Goal: Complete application form: Complete application form

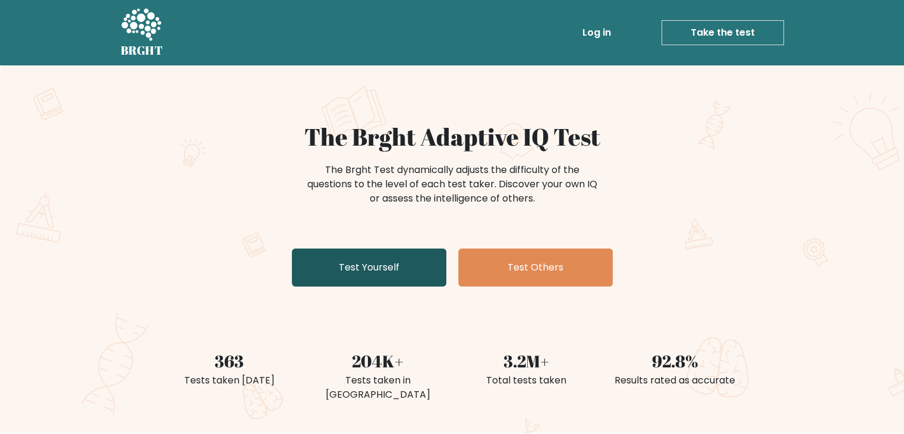
click at [380, 265] on link "Test Yourself" at bounding box center [369, 267] width 155 height 38
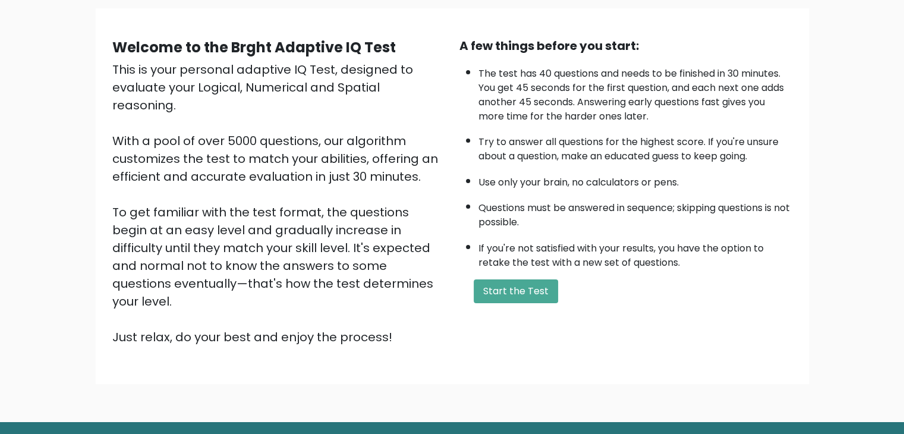
scroll to position [111, 0]
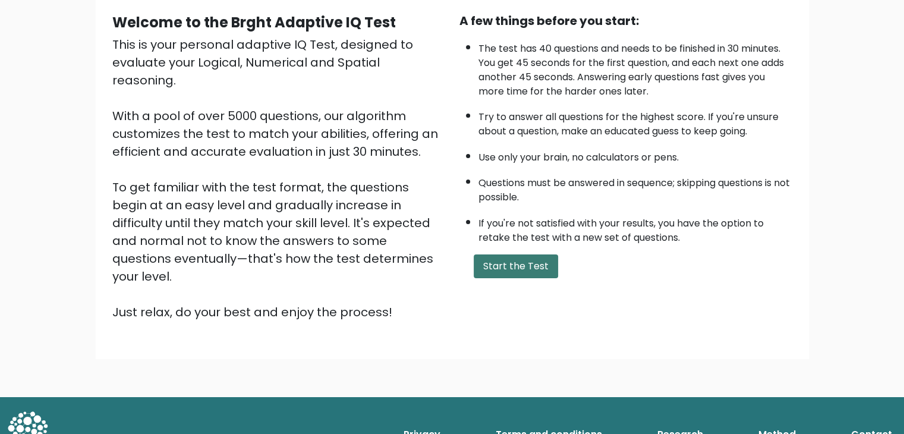
click at [504, 263] on button "Start the Test" at bounding box center [516, 266] width 84 height 24
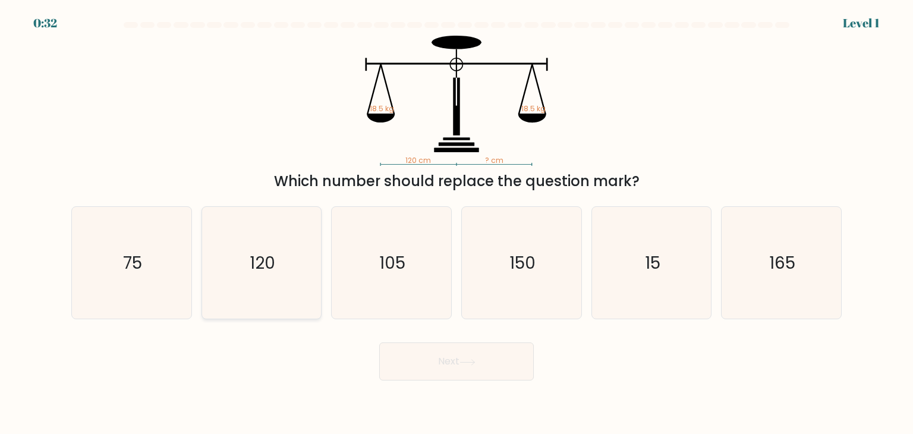
click at [261, 264] on text "120" at bounding box center [263, 263] width 26 height 24
click at [456, 223] on input "b. 120" at bounding box center [456, 220] width 1 height 6
radio input "true"
click at [471, 377] on button "Next" at bounding box center [456, 361] width 155 height 38
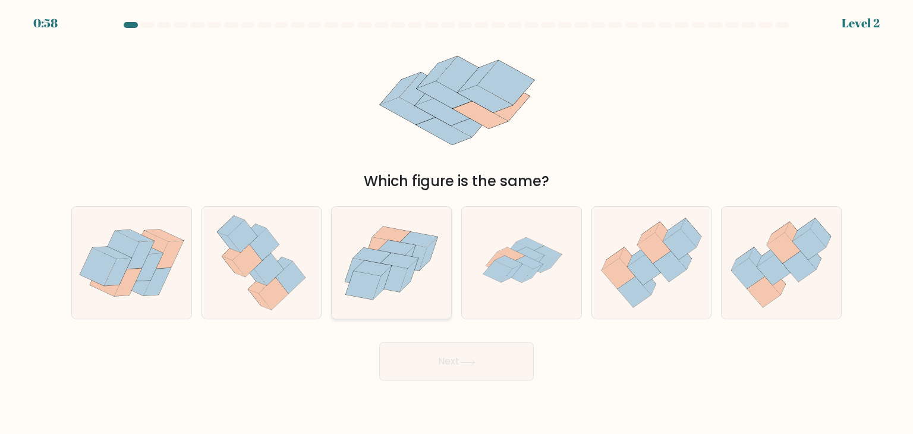
click at [406, 239] on icon at bounding box center [418, 239] width 37 height 15
click at [456, 223] on input "c." at bounding box center [456, 220] width 1 height 6
radio input "true"
click at [449, 364] on button "Next" at bounding box center [456, 361] width 155 height 38
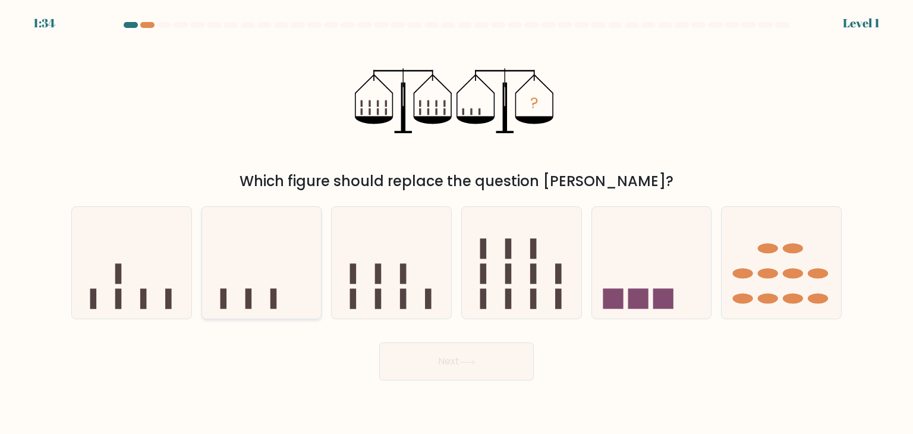
click at [265, 304] on icon at bounding box center [261, 262] width 119 height 99
click at [456, 223] on input "b." at bounding box center [456, 220] width 1 height 6
radio input "true"
click at [483, 373] on button "Next" at bounding box center [456, 361] width 155 height 38
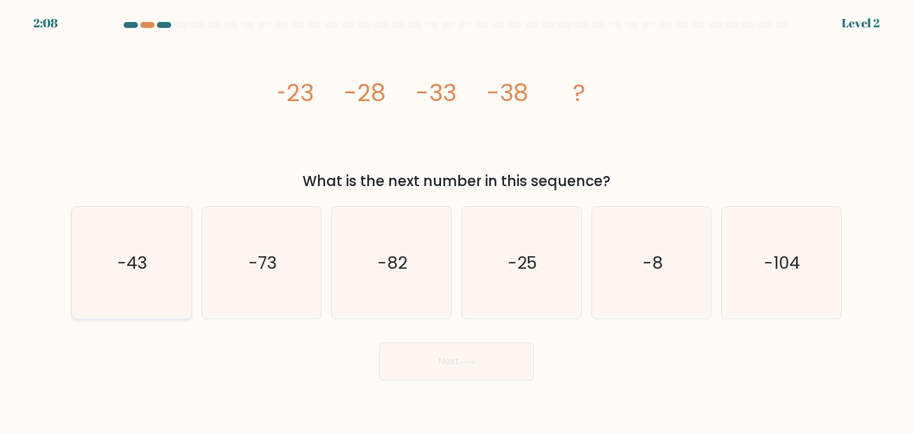
click at [159, 276] on icon "-43" at bounding box center [131, 263] width 112 height 112
click at [456, 223] on input "a. -43" at bounding box center [456, 220] width 1 height 6
radio input "true"
click at [410, 348] on button "Next" at bounding box center [456, 361] width 155 height 38
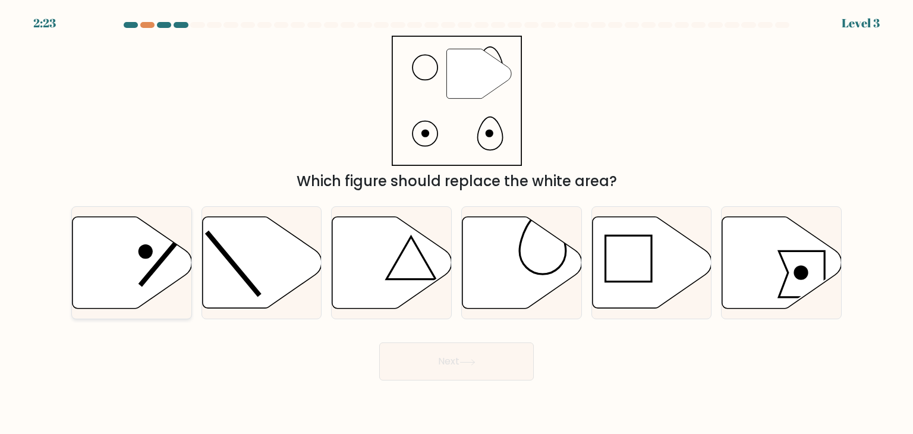
click at [134, 278] on icon at bounding box center [132, 263] width 119 height 92
click at [456, 223] on input "a." at bounding box center [456, 220] width 1 height 6
radio input "true"
click at [535, 274] on icon at bounding box center [521, 262] width 119 height 93
click at [457, 223] on input "d." at bounding box center [456, 220] width 1 height 6
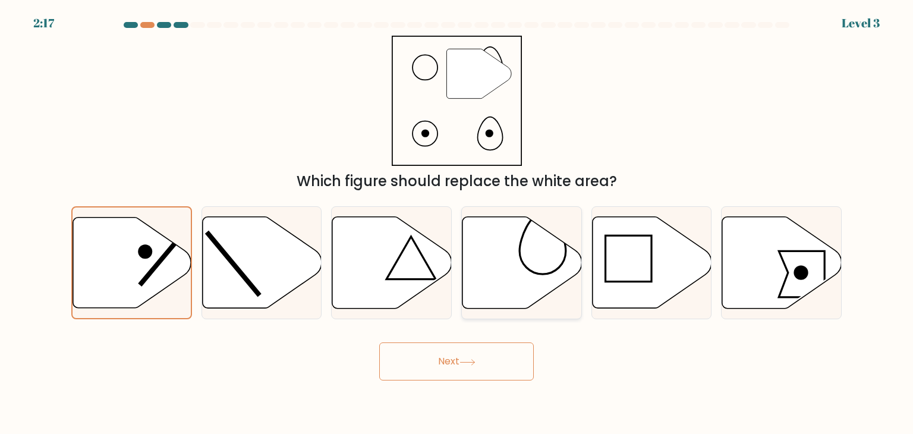
radio input "true"
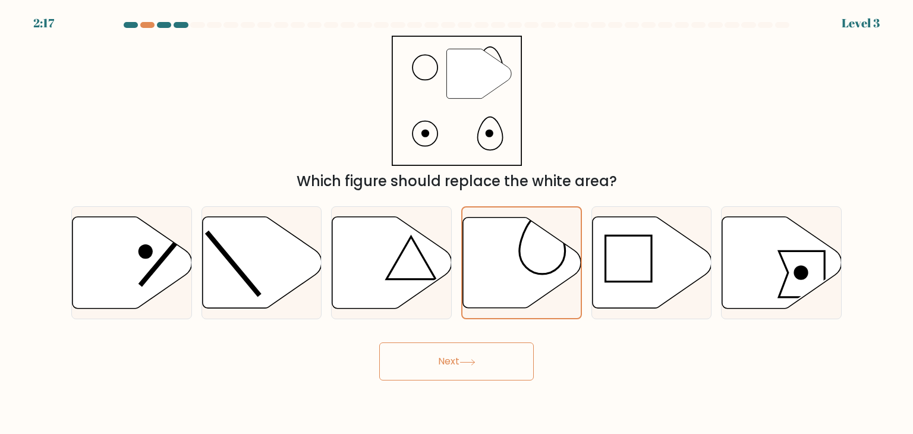
click at [497, 360] on button "Next" at bounding box center [456, 361] width 155 height 38
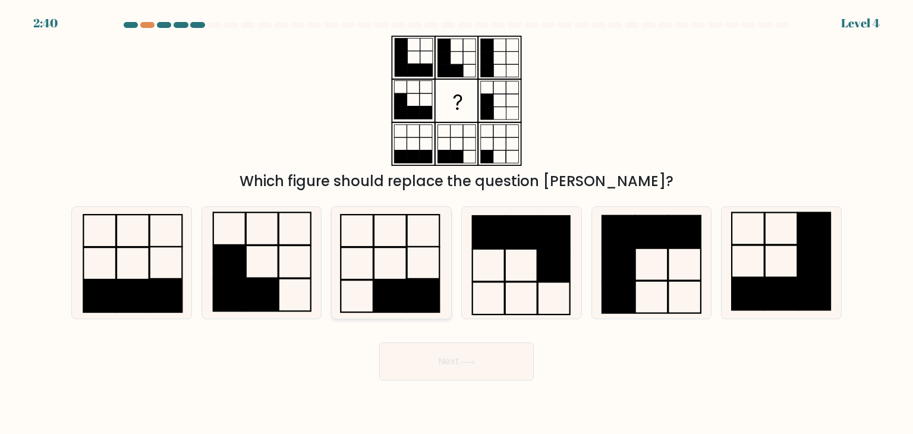
click at [379, 270] on icon at bounding box center [391, 263] width 112 height 112
click at [456, 223] on input "c." at bounding box center [456, 220] width 1 height 6
radio input "true"
click at [440, 369] on button "Next" at bounding box center [456, 361] width 155 height 38
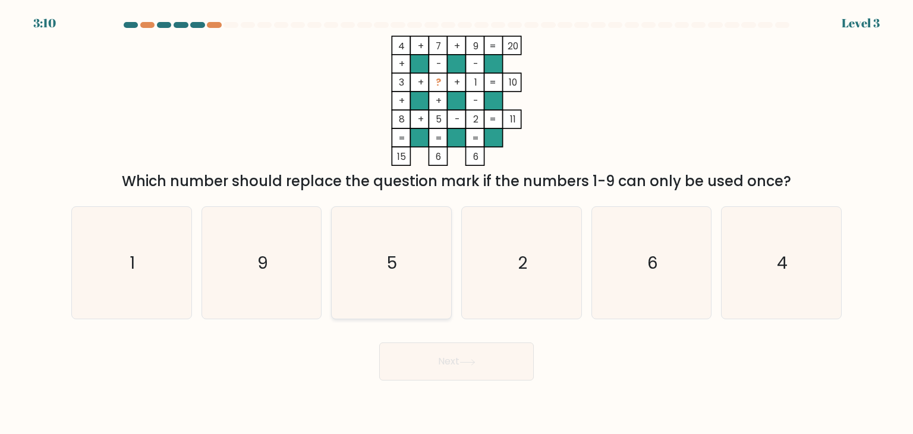
click at [416, 260] on icon "5" at bounding box center [391, 263] width 112 height 112
click at [456, 223] on input "c. 5" at bounding box center [456, 220] width 1 height 6
radio input "true"
drag, startPoint x: 449, startPoint y: 375, endPoint x: 307, endPoint y: 337, distance: 147.6
click at [307, 338] on div "Next" at bounding box center [456, 356] width 785 height 47
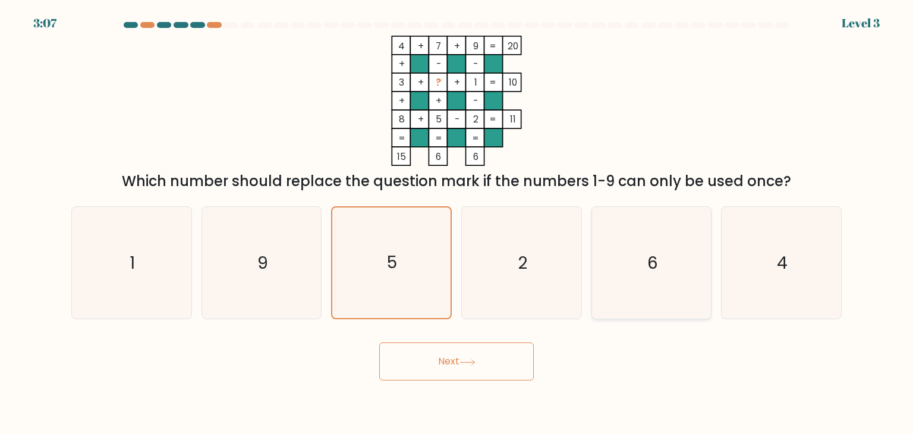
drag, startPoint x: 662, startPoint y: 281, endPoint x: 650, endPoint y: 283, distance: 12.0
click at [661, 281] on icon "6" at bounding box center [652, 263] width 112 height 112
click at [457, 223] on input "e. 6" at bounding box center [456, 220] width 1 height 6
radio input "true"
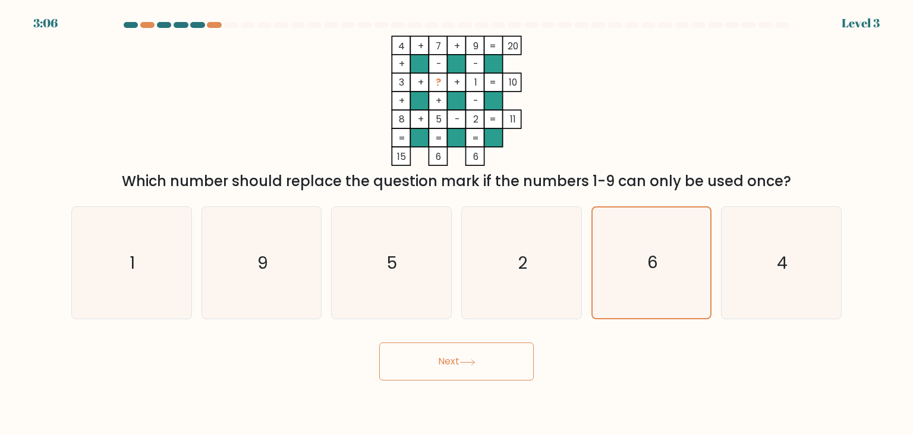
click at [465, 362] on icon at bounding box center [467, 361] width 14 height 5
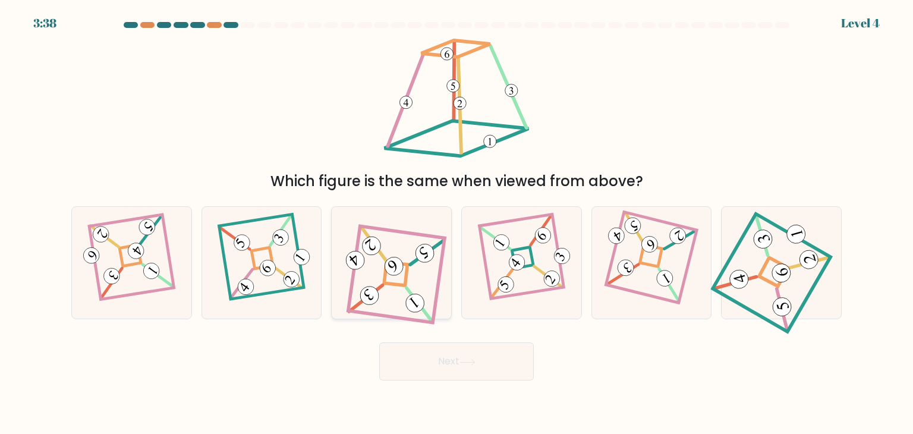
click at [414, 280] on icon at bounding box center [391, 263] width 100 height 90
click at [456, 223] on input "c." at bounding box center [456, 220] width 1 height 6
radio input "true"
click at [443, 354] on button "Next" at bounding box center [456, 361] width 155 height 38
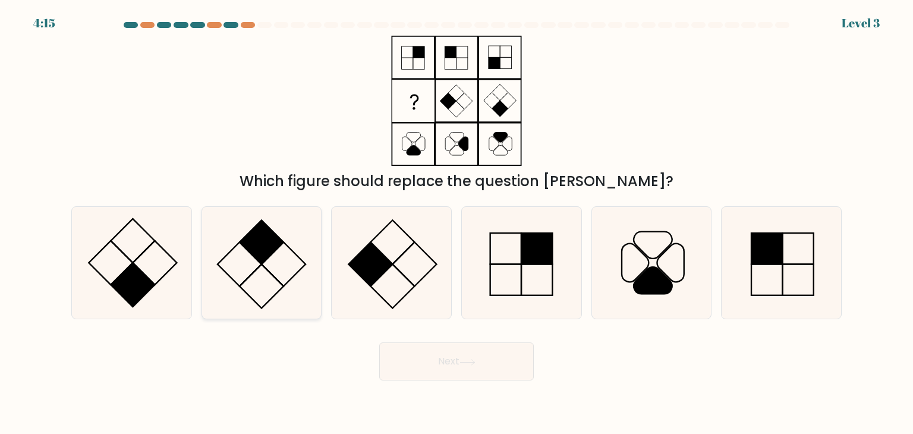
click at [213, 238] on icon at bounding box center [262, 263] width 112 height 112
click at [456, 223] on input "b." at bounding box center [456, 220] width 1 height 6
radio input "true"
click at [468, 365] on icon at bounding box center [467, 362] width 16 height 7
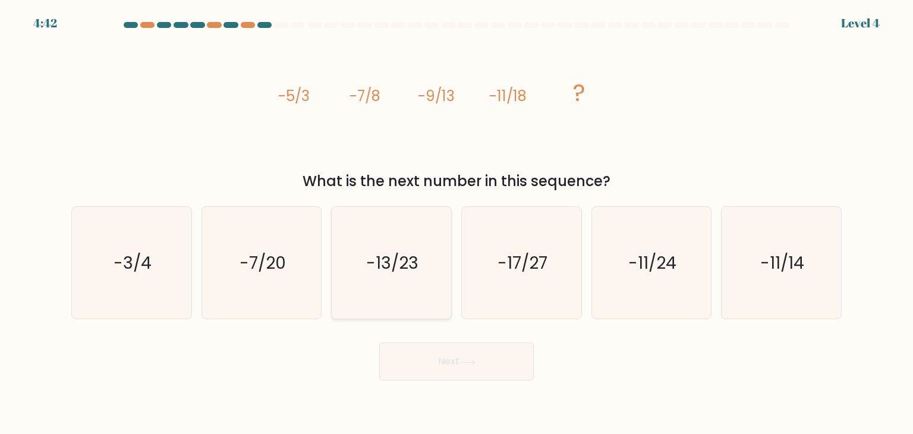
click at [402, 251] on text "-13/23" at bounding box center [393, 263] width 52 height 24
click at [456, 223] on input "c. -13/23" at bounding box center [456, 220] width 1 height 6
radio input "true"
click at [459, 360] on button "Next" at bounding box center [456, 361] width 155 height 38
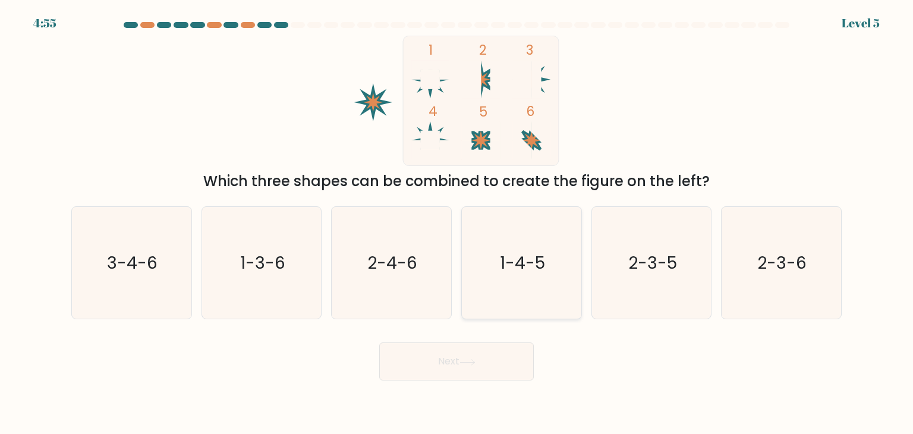
click at [521, 250] on icon "1-4-5" at bounding box center [521, 263] width 112 height 112
click at [457, 223] on input "d. 1-4-5" at bounding box center [456, 220] width 1 height 6
radio input "true"
click at [487, 355] on button "Next" at bounding box center [456, 361] width 155 height 38
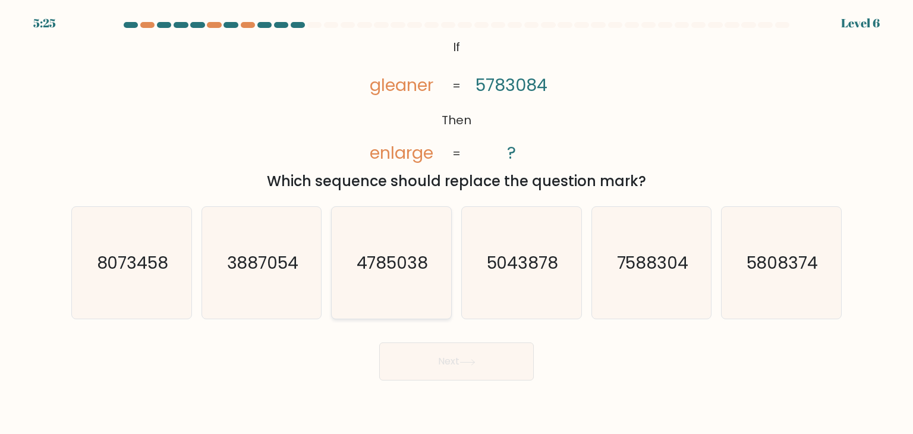
click at [406, 242] on icon "4785038" at bounding box center [391, 263] width 112 height 112
click at [456, 223] on input "c. 4785038" at bounding box center [456, 220] width 1 height 6
radio input "true"
drag, startPoint x: 477, startPoint y: 361, endPoint x: 474, endPoint y: 355, distance: 7.0
click at [476, 361] on icon at bounding box center [467, 362] width 16 height 7
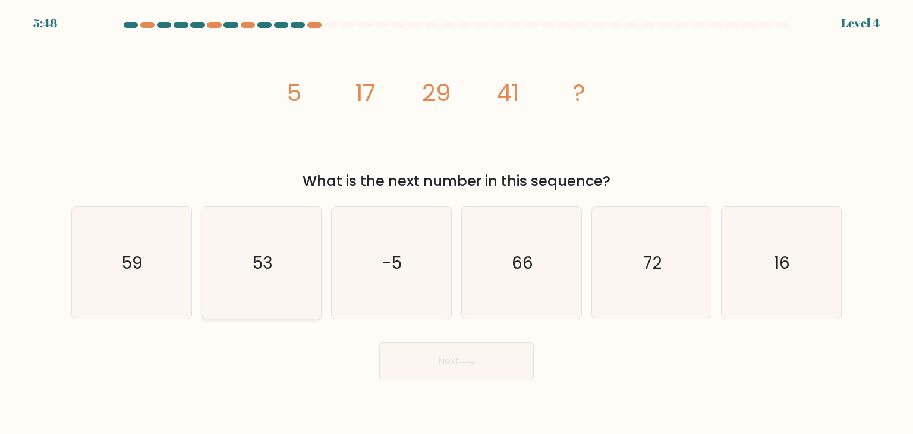
drag, startPoint x: 255, startPoint y: 256, endPoint x: 268, endPoint y: 257, distance: 13.1
click at [259, 256] on text "53" at bounding box center [263, 263] width 20 height 24
click at [436, 350] on button "Next" at bounding box center [456, 361] width 155 height 38
click at [440, 362] on button "Next" at bounding box center [456, 361] width 155 height 38
click at [294, 260] on icon "53" at bounding box center [262, 263] width 112 height 112
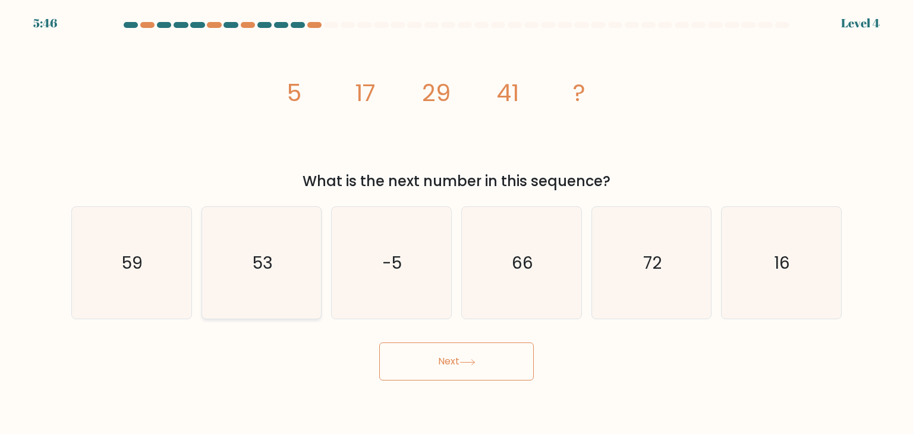
click at [456, 223] on input "b. 53" at bounding box center [456, 220] width 1 height 6
radio input "true"
click at [407, 366] on button "Next" at bounding box center [456, 361] width 155 height 38
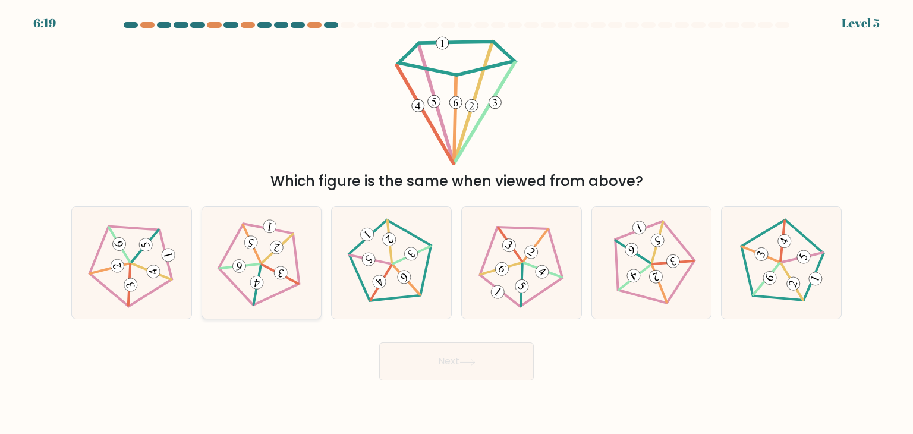
click at [273, 266] on icon at bounding box center [262, 263] width 90 height 90
click at [456, 223] on input "b." at bounding box center [456, 220] width 1 height 6
radio input "true"
click at [486, 382] on body "6:18 Level 5" at bounding box center [456, 217] width 913 height 434
click at [432, 362] on button "Next" at bounding box center [456, 361] width 155 height 38
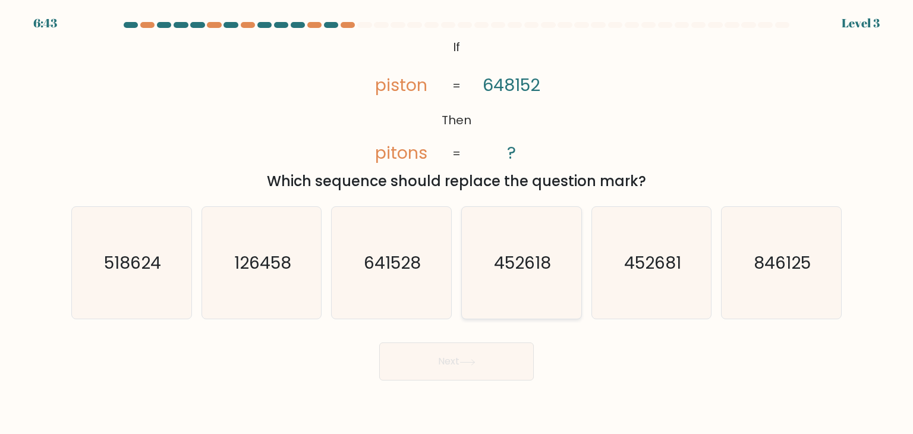
click at [486, 262] on icon "452618" at bounding box center [521, 263] width 112 height 112
click at [457, 223] on input "d. 452618" at bounding box center [456, 220] width 1 height 6
radio input "true"
click at [485, 369] on button "Next" at bounding box center [456, 361] width 155 height 38
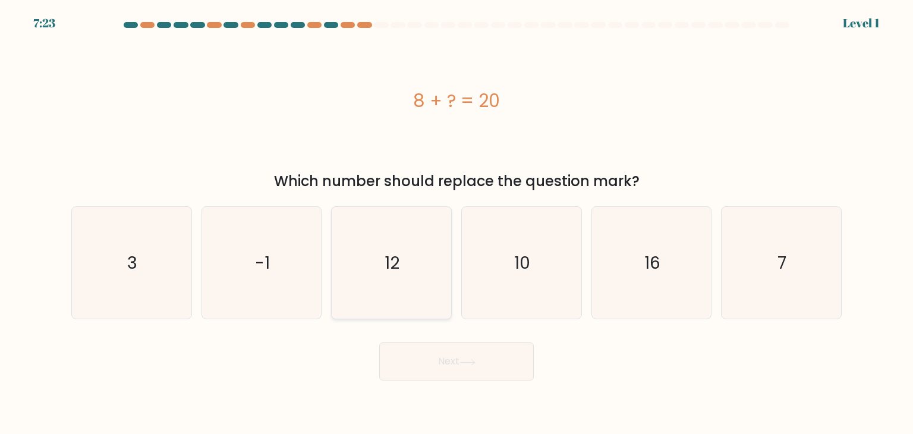
click at [408, 250] on icon "12" at bounding box center [391, 263] width 112 height 112
click at [456, 223] on input "c. 12" at bounding box center [456, 220] width 1 height 6
radio input "true"
click at [458, 347] on button "Next" at bounding box center [456, 361] width 155 height 38
click at [459, 356] on button "Next" at bounding box center [456, 361] width 155 height 38
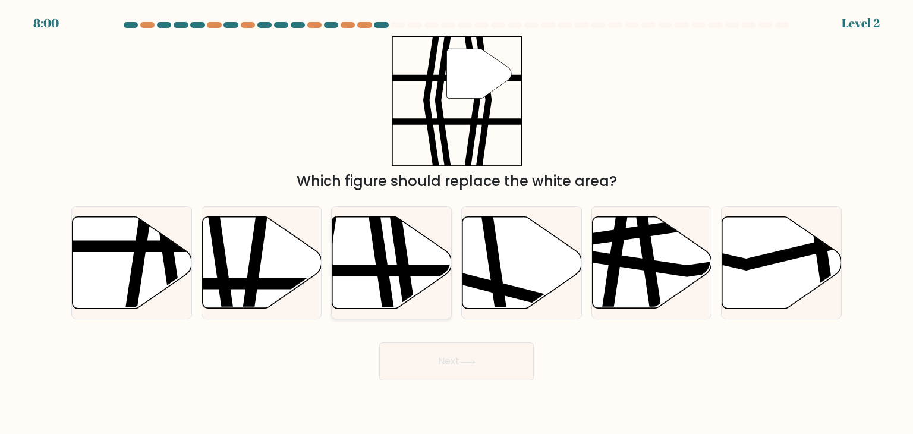
click at [404, 298] on icon at bounding box center [400, 313] width 17 height 241
click at [456, 223] on input "c." at bounding box center [456, 220] width 1 height 6
radio input "true"
click at [453, 367] on button "Next" at bounding box center [456, 361] width 155 height 38
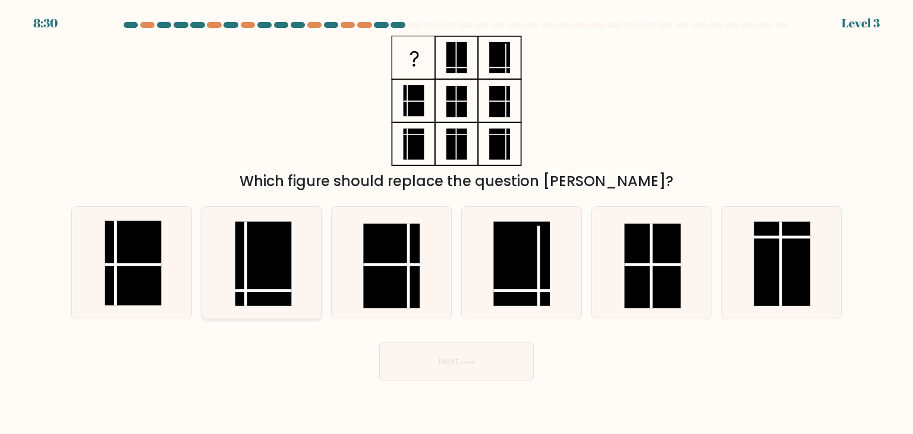
click at [269, 253] on rect at bounding box center [263, 264] width 56 height 84
click at [456, 223] on input "b." at bounding box center [456, 220] width 1 height 6
radio input "true"
click at [448, 391] on body "8:29 Level 3" at bounding box center [456, 217] width 913 height 434
click at [434, 358] on button "Next" at bounding box center [456, 361] width 155 height 38
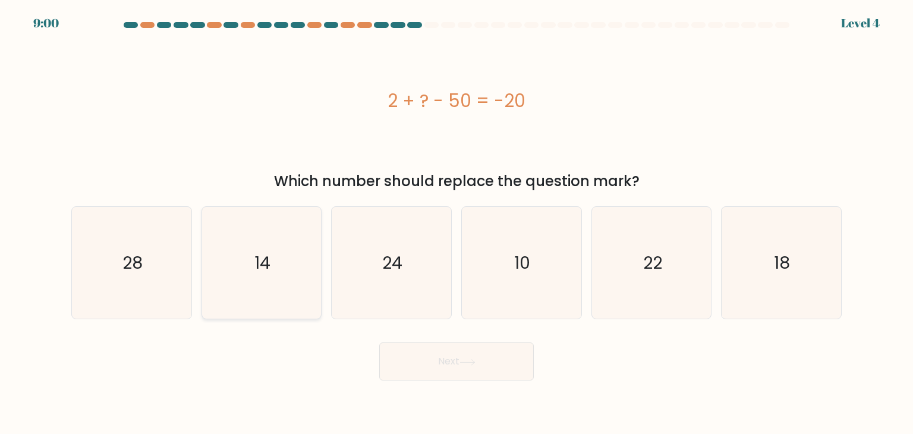
click at [205, 235] on div "14" at bounding box center [261, 262] width 121 height 113
click at [456, 223] on input "b. 14" at bounding box center [456, 220] width 1 height 6
radio input "true"
click at [159, 235] on icon "28" at bounding box center [131, 263] width 112 height 112
click at [456, 223] on input "a. 28" at bounding box center [456, 220] width 1 height 6
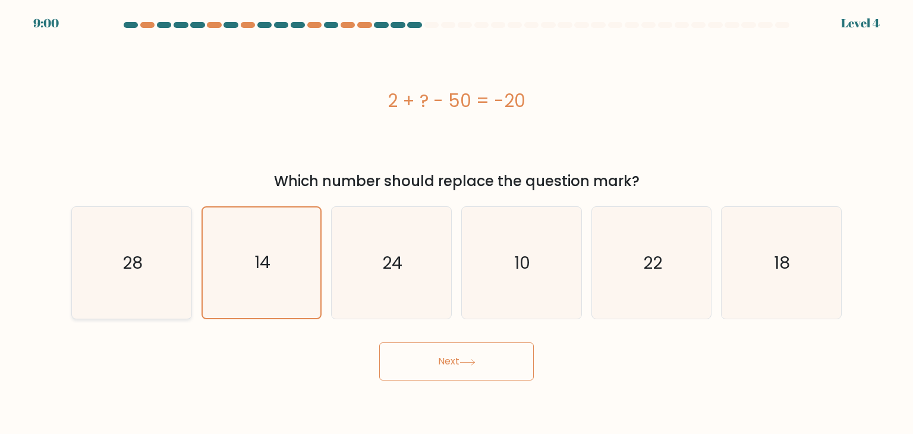
radio input "true"
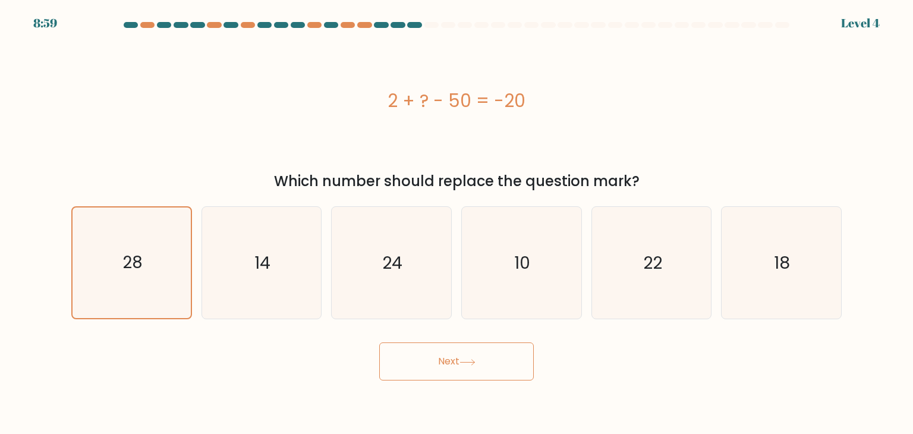
click at [491, 358] on button "Next" at bounding box center [456, 361] width 155 height 38
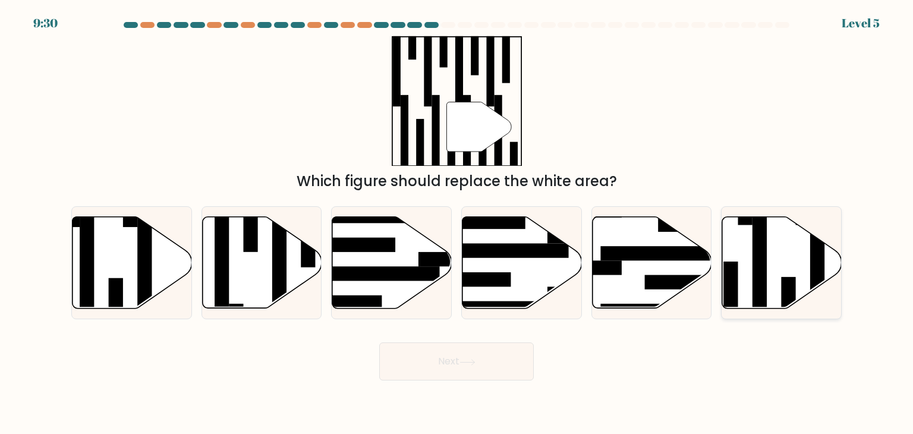
click at [813, 278] on rect at bounding box center [817, 269] width 14 height 130
click at [457, 223] on input "f." at bounding box center [456, 220] width 1 height 6
radio input "true"
click at [439, 363] on button "Next" at bounding box center [456, 361] width 155 height 38
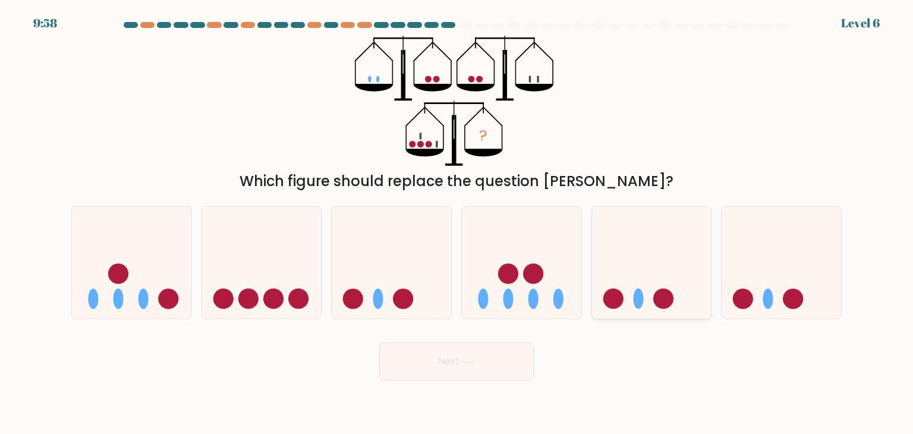
click at [648, 276] on icon at bounding box center [651, 262] width 119 height 99
click at [457, 223] on input "e." at bounding box center [456, 220] width 1 height 6
radio input "true"
click at [475, 351] on button "Next" at bounding box center [456, 361] width 155 height 38
click at [518, 370] on button "Next" at bounding box center [456, 361] width 155 height 38
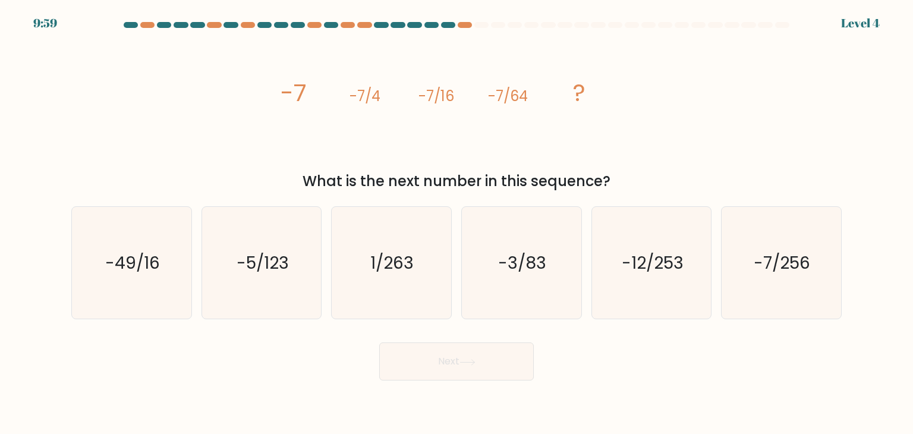
click at [848, 281] on div "a. -49/16 b. -5/123 c." at bounding box center [456, 258] width 785 height 122
click at [825, 286] on icon "-7/256" at bounding box center [781, 263] width 112 height 112
click at [457, 223] on input "f. -7/256" at bounding box center [456, 220] width 1 height 6
radio input "true"
click at [536, 345] on div "Next" at bounding box center [456, 356] width 785 height 47
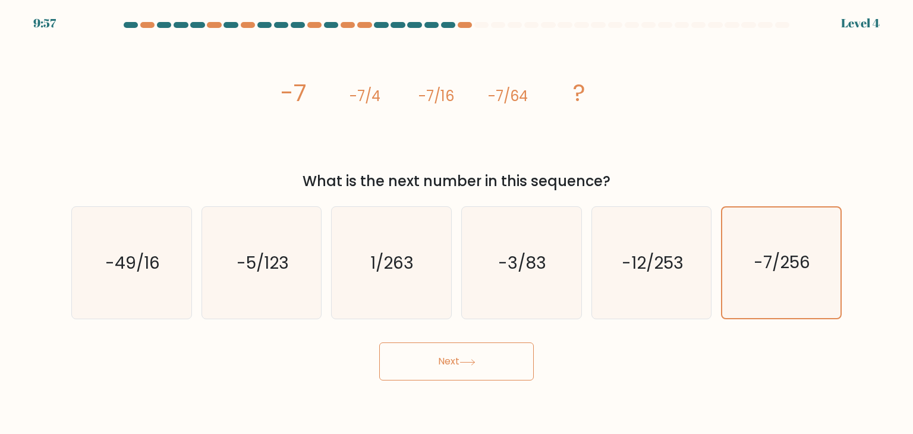
click at [506, 357] on button "Next" at bounding box center [456, 361] width 155 height 38
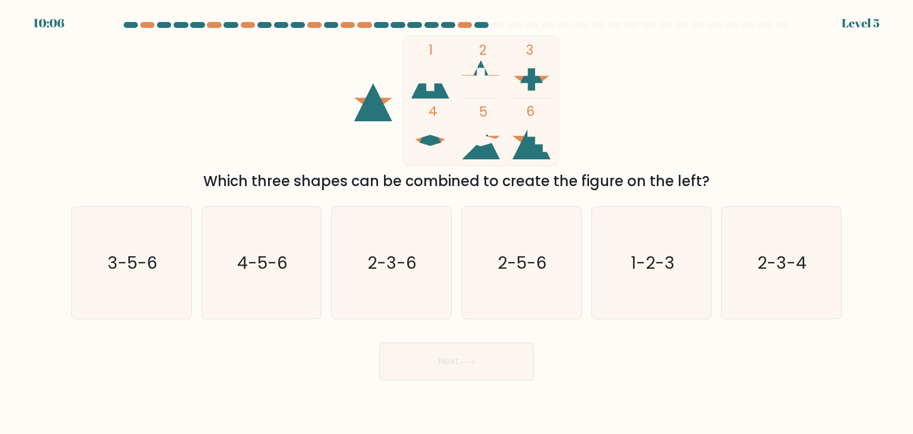
click at [490, 67] on rect at bounding box center [481, 101] width 156 height 130
click at [502, 269] on text "2-5-6" at bounding box center [522, 263] width 49 height 24
click at [457, 223] on input "d. 2-5-6" at bounding box center [456, 220] width 1 height 6
radio input "true"
click at [486, 355] on button "Next" at bounding box center [456, 361] width 155 height 38
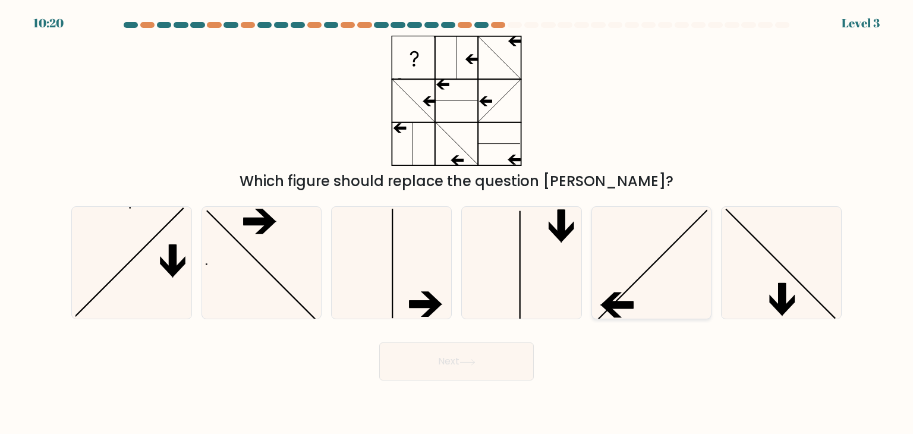
click at [649, 262] on icon at bounding box center [652, 263] width 112 height 112
click at [457, 223] on input "e." at bounding box center [456, 220] width 1 height 6
radio input "true"
click at [472, 361] on icon at bounding box center [467, 362] width 16 height 7
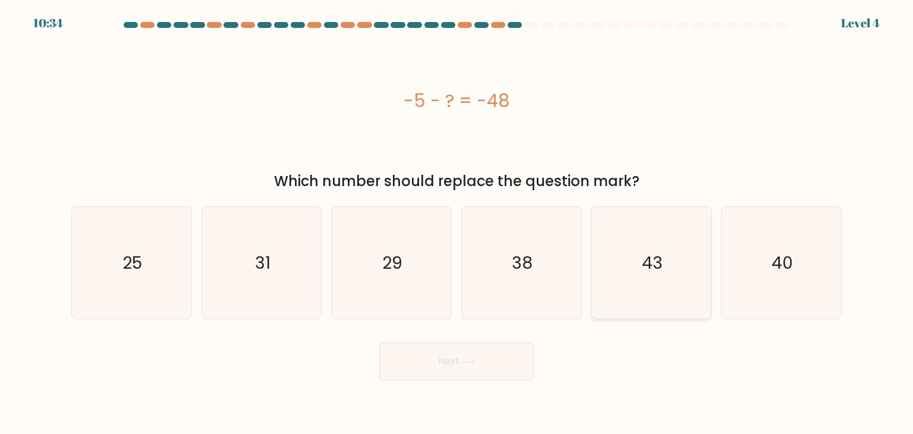
click at [644, 302] on icon "43" at bounding box center [652, 263] width 112 height 112
click at [457, 223] on input "e. 43" at bounding box center [456, 220] width 1 height 6
radio input "true"
click at [433, 367] on button "Next" at bounding box center [456, 361] width 155 height 38
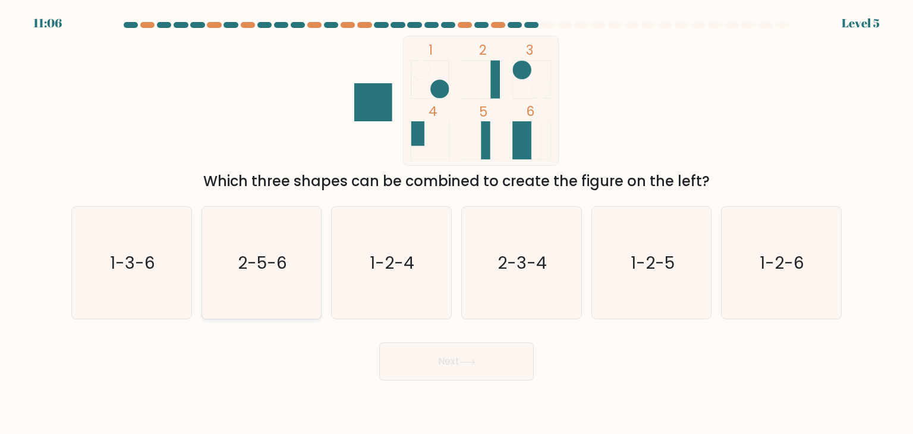
click at [273, 278] on icon "2-5-6" at bounding box center [262, 263] width 112 height 112
click at [456, 223] on input "b. 2-5-6" at bounding box center [456, 220] width 1 height 6
radio input "true"
click at [452, 361] on button "Next" at bounding box center [456, 361] width 155 height 38
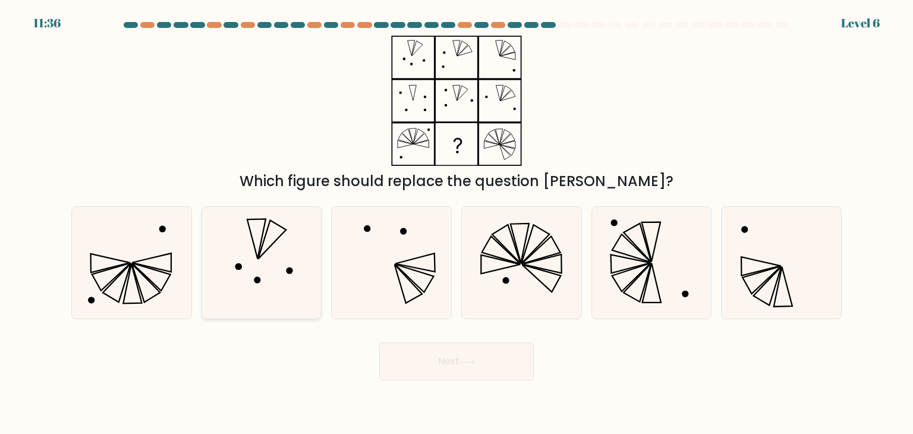
click at [269, 248] on icon at bounding box center [272, 240] width 28 height 39
click at [456, 223] on input "b." at bounding box center [456, 220] width 1 height 6
radio input "true"
click at [758, 268] on icon at bounding box center [781, 263] width 112 height 112
click at [457, 223] on input "f." at bounding box center [456, 220] width 1 height 6
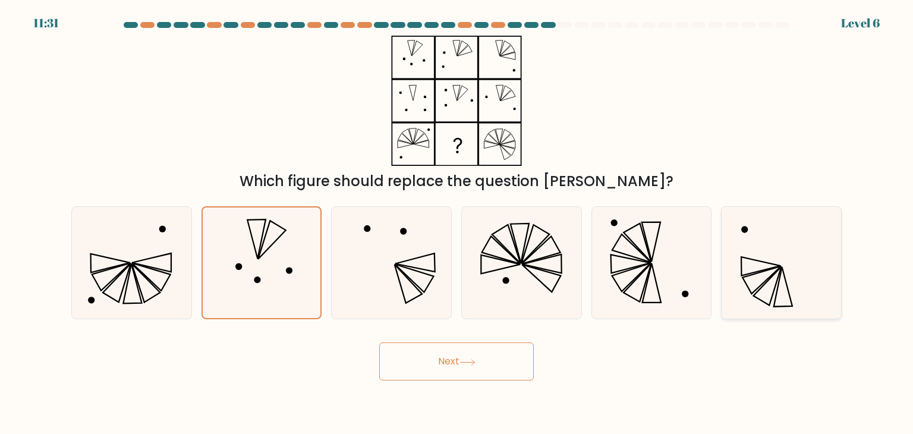
radio input "true"
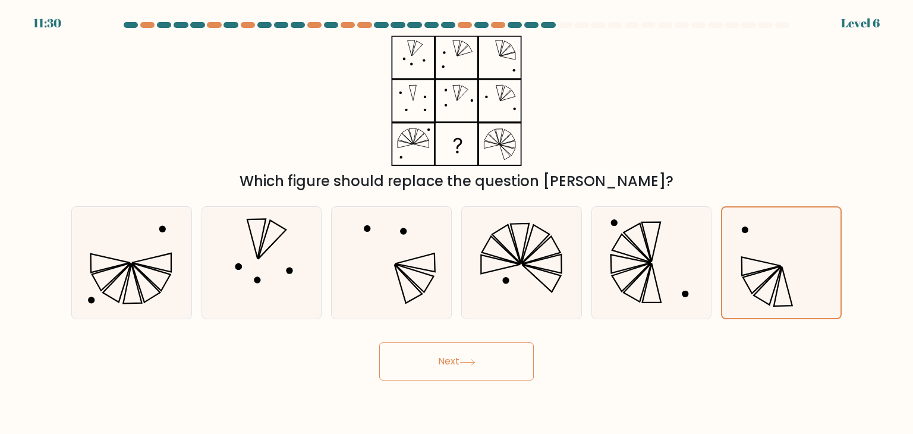
click at [490, 369] on button "Next" at bounding box center [456, 361] width 155 height 38
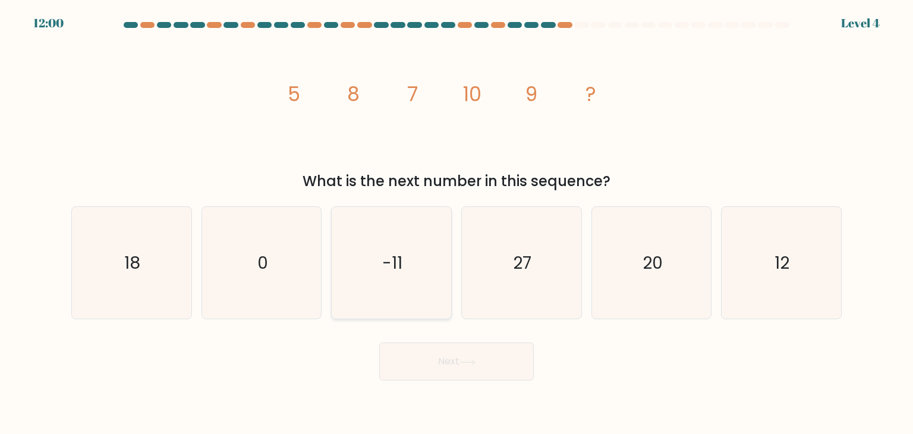
click at [429, 243] on icon "-11" at bounding box center [391, 263] width 112 height 112
click at [456, 223] on input "c. -11" at bounding box center [456, 220] width 1 height 6
radio input "true"
click at [449, 366] on button "Next" at bounding box center [456, 361] width 155 height 38
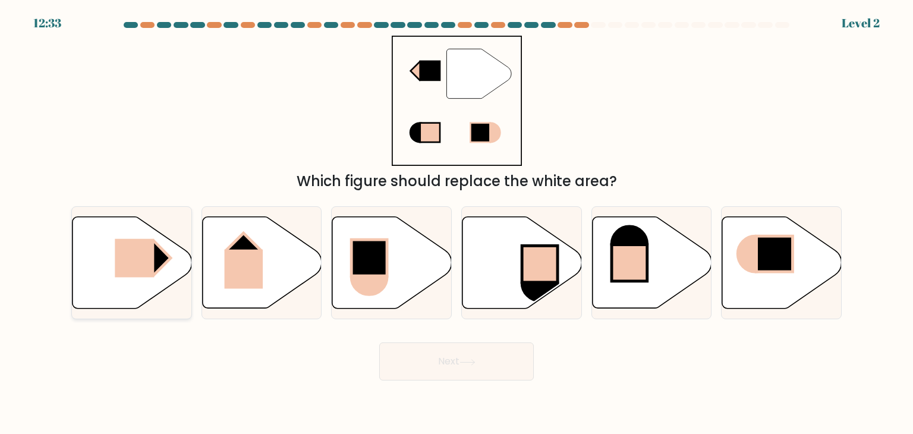
click at [163, 258] on rect at bounding box center [154, 258] width 34 height 34
click at [456, 223] on input "a." at bounding box center [456, 220] width 1 height 6
radio input "true"
click at [426, 367] on button "Next" at bounding box center [456, 361] width 155 height 38
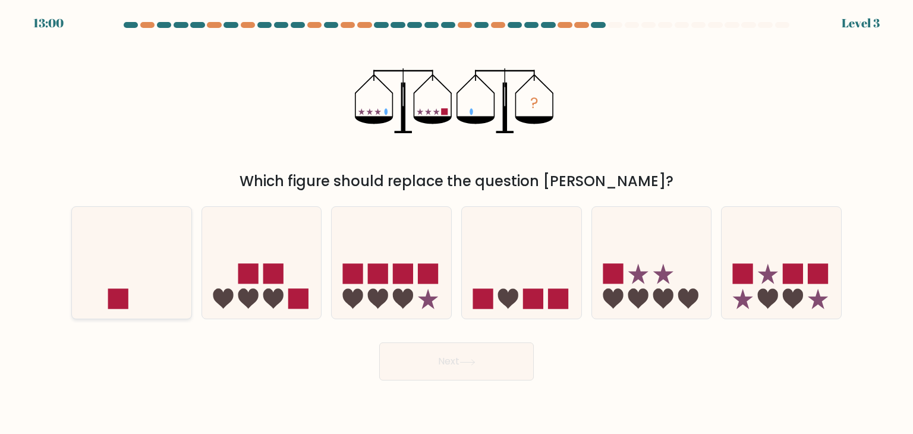
click at [171, 270] on icon at bounding box center [131, 262] width 119 height 99
click at [456, 223] on input "a." at bounding box center [456, 220] width 1 height 6
radio input "true"
click at [464, 359] on icon at bounding box center [467, 362] width 16 height 7
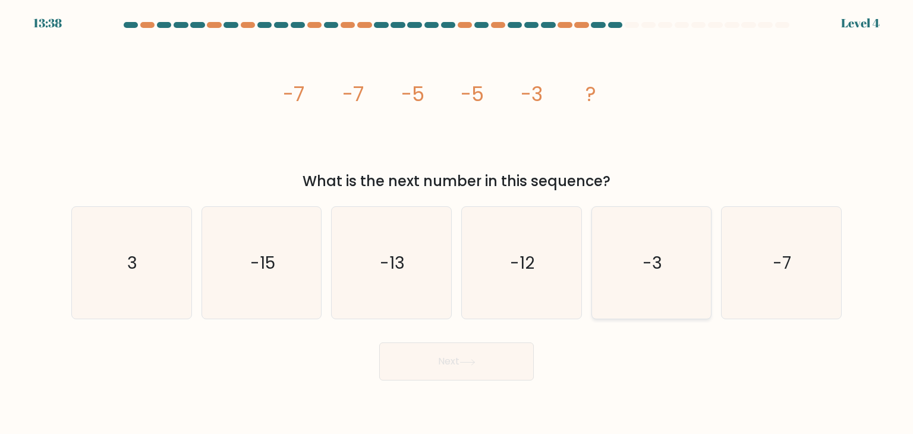
click at [676, 258] on icon "-3" at bounding box center [652, 263] width 112 height 112
click at [457, 223] on input "e. -3" at bounding box center [456, 220] width 1 height 6
radio input "true"
click at [468, 352] on button "Next" at bounding box center [456, 361] width 155 height 38
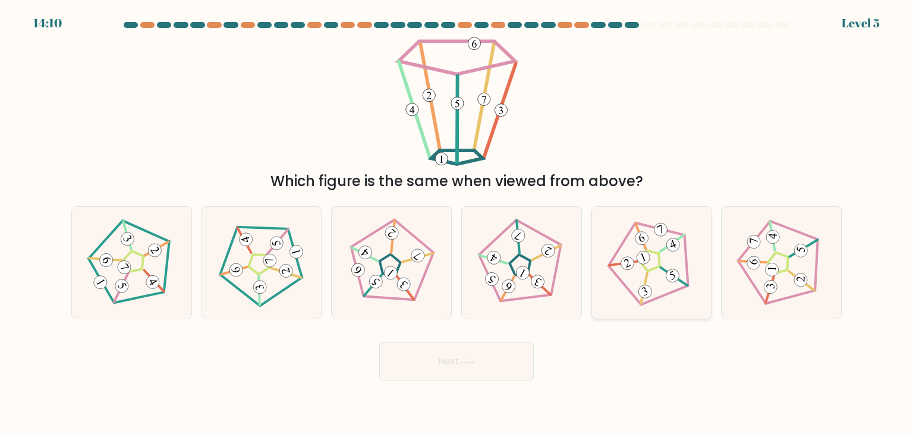
click at [625, 255] on icon at bounding box center [652, 263] width 90 height 90
click at [457, 223] on input "e." at bounding box center [456, 220] width 1 height 6
radio input "true"
click at [518, 352] on button "Next" at bounding box center [456, 361] width 155 height 38
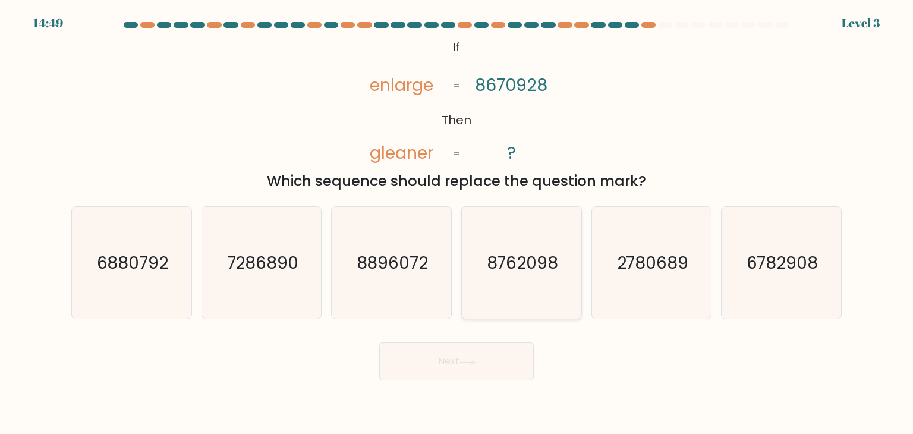
click at [492, 250] on icon "8762098" at bounding box center [521, 263] width 112 height 112
click at [457, 223] on input "d. 8762098" at bounding box center [456, 220] width 1 height 6
radio input "true"
click at [475, 361] on icon at bounding box center [467, 362] width 16 height 7
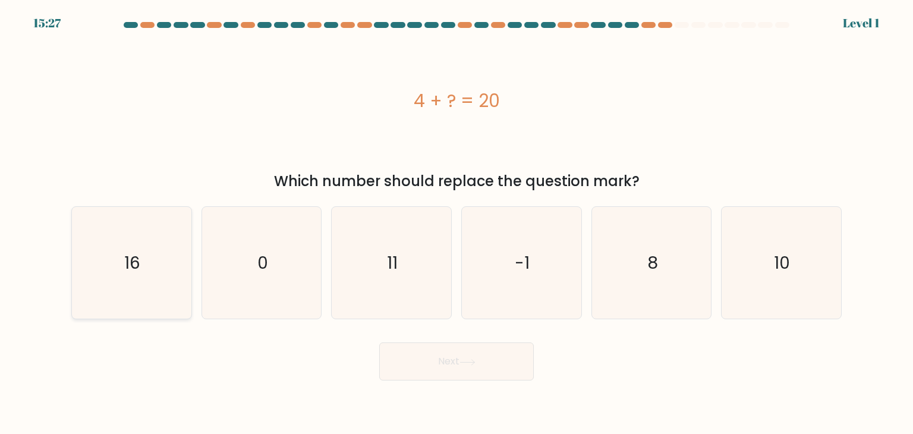
click at [160, 248] on icon "16" at bounding box center [131, 263] width 112 height 112
click at [456, 223] on input "a. 16" at bounding box center [456, 220] width 1 height 6
radio input "true"
click at [433, 351] on button "Next" at bounding box center [456, 361] width 155 height 38
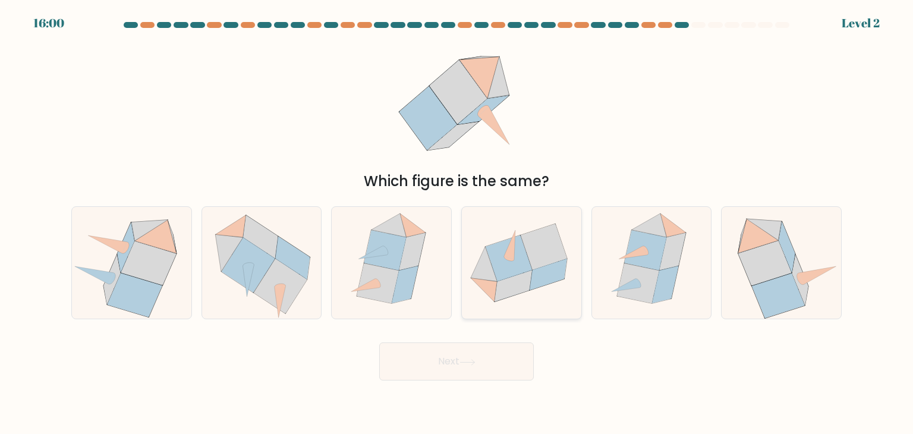
click at [510, 282] on icon at bounding box center [513, 286] width 37 height 32
click at [457, 223] on input "d." at bounding box center [456, 220] width 1 height 6
radio input "true"
click at [507, 361] on button "Next" at bounding box center [456, 361] width 155 height 38
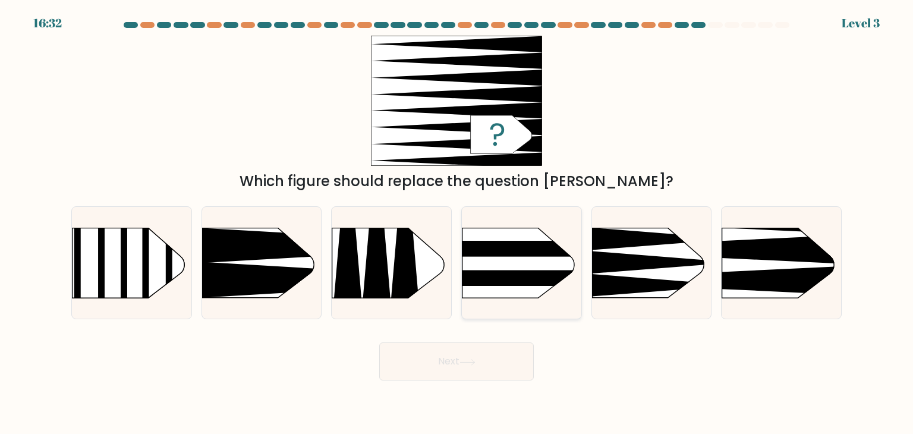
click at [521, 257] on rect at bounding box center [445, 212] width 310 height 236
click at [457, 223] on input "d." at bounding box center [456, 220] width 1 height 6
radio input "true"
click at [486, 361] on button "Next" at bounding box center [456, 361] width 155 height 38
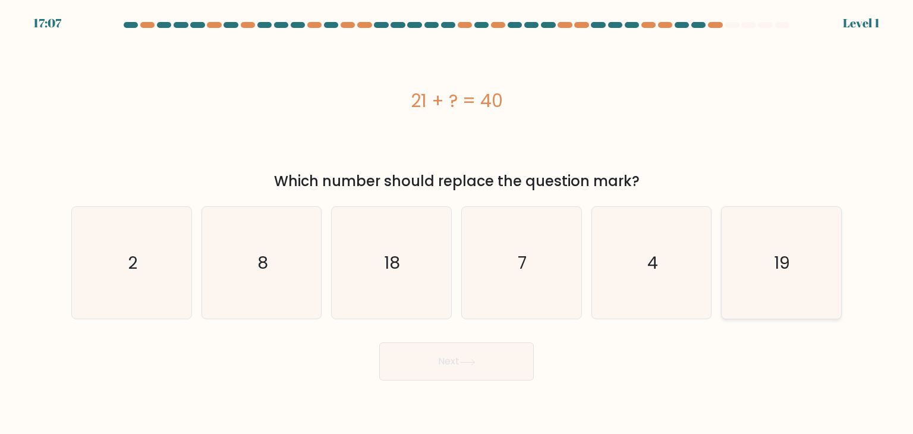
drag, startPoint x: 835, startPoint y: 278, endPoint x: 818, endPoint y: 280, distance: 17.4
click at [832, 278] on icon "19" at bounding box center [781, 263] width 112 height 112
click at [457, 223] on input "f. 19" at bounding box center [456, 220] width 1 height 6
radio input "true"
click at [461, 347] on button "Next" at bounding box center [456, 361] width 155 height 38
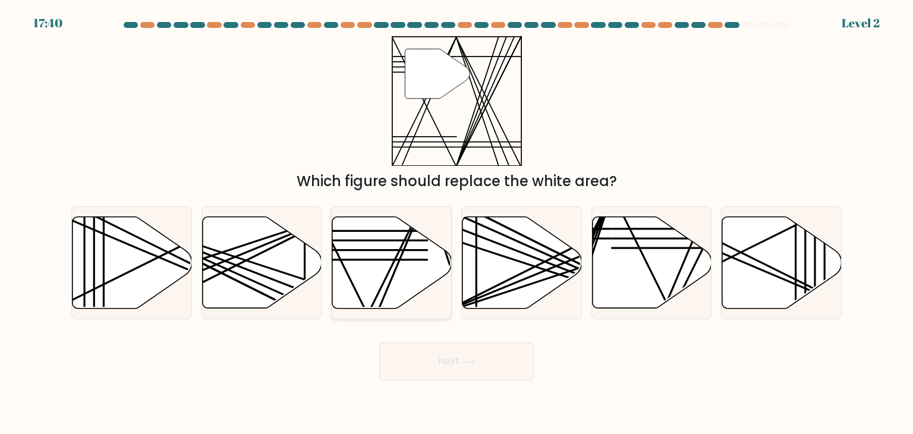
click at [391, 295] on icon at bounding box center [391, 263] width 119 height 92
click at [456, 223] on input "c." at bounding box center [456, 220] width 1 height 6
radio input "true"
click at [442, 360] on button "Next" at bounding box center [456, 361] width 155 height 38
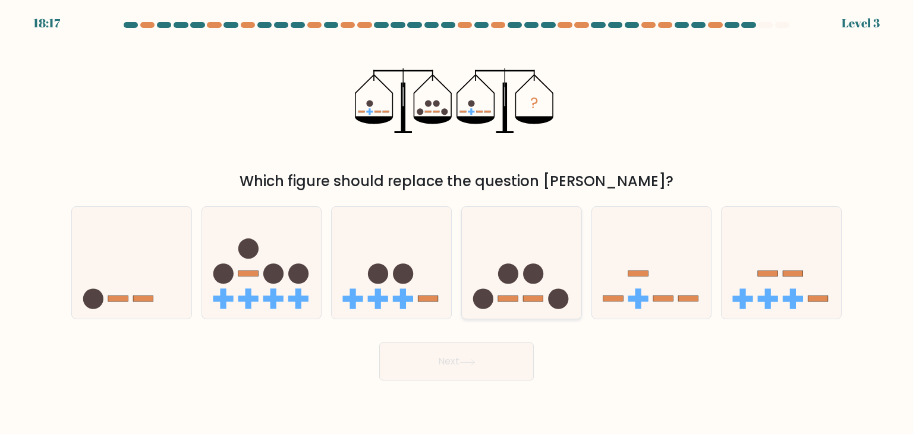
click at [563, 277] on icon at bounding box center [521, 262] width 119 height 99
click at [457, 223] on input "d." at bounding box center [456, 220] width 1 height 6
radio input "true"
click at [506, 357] on button "Next" at bounding box center [456, 361] width 155 height 38
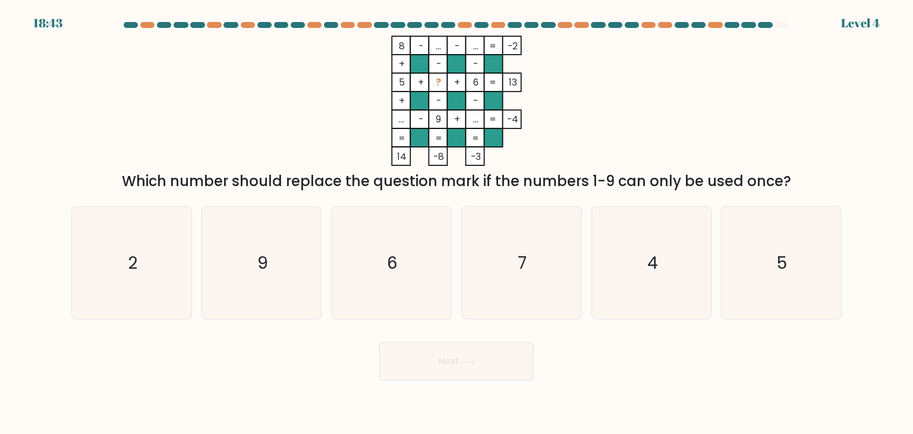
drag, startPoint x: 163, startPoint y: 246, endPoint x: 417, endPoint y: 327, distance: 266.9
click at [169, 246] on icon "2" at bounding box center [131, 263] width 112 height 112
click at [456, 223] on input "a. 2" at bounding box center [456, 220] width 1 height 6
radio input "true"
click at [487, 369] on button "Next" at bounding box center [456, 361] width 155 height 38
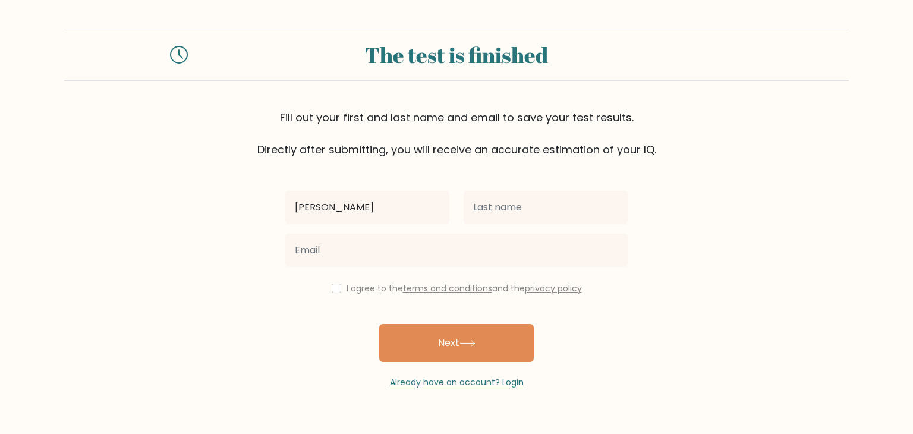
type input "charmine"
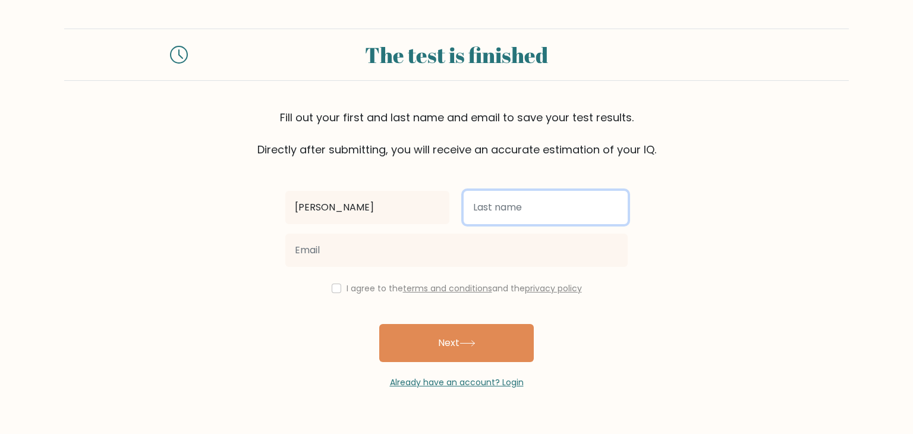
click at [516, 219] on input "text" at bounding box center [546, 207] width 164 height 33
type input "lee"
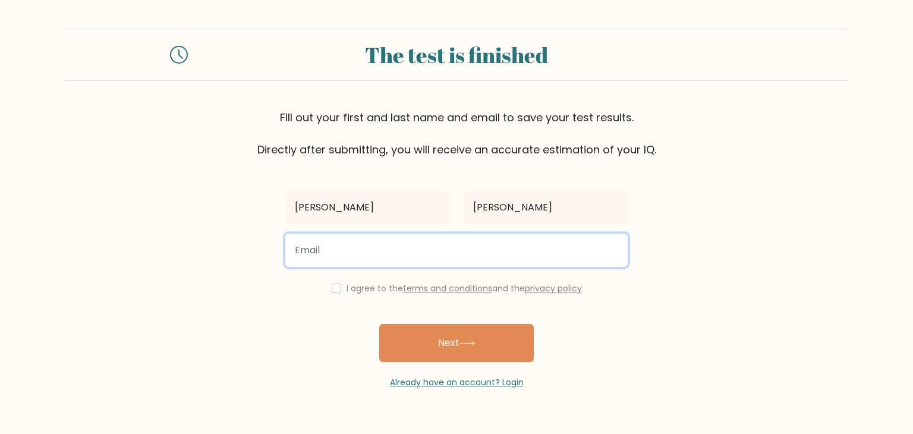
click at [330, 253] on input "email" at bounding box center [456, 250] width 342 height 33
type input "charminelee888@gmail.com"
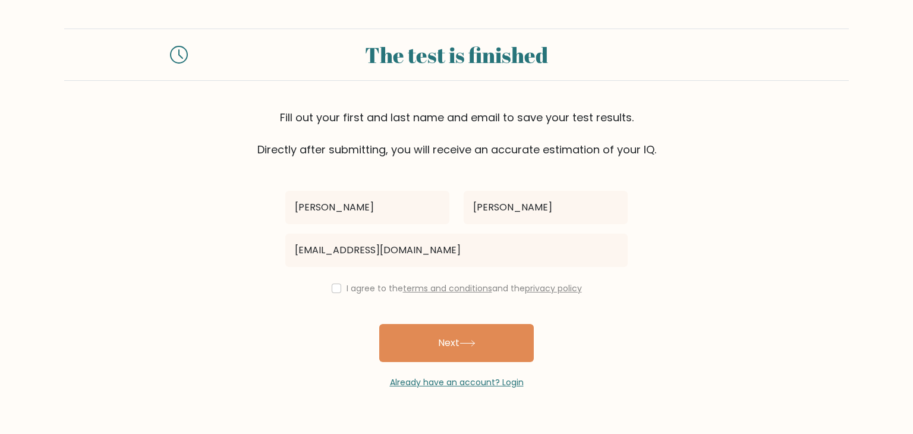
click at [336, 295] on div "charmine lee charminelee888@gmail.com I agree to the terms and conditions and t…" at bounding box center [456, 273] width 357 height 231
click at [332, 284] on input "checkbox" at bounding box center [337, 289] width 10 height 10
checkbox input "true"
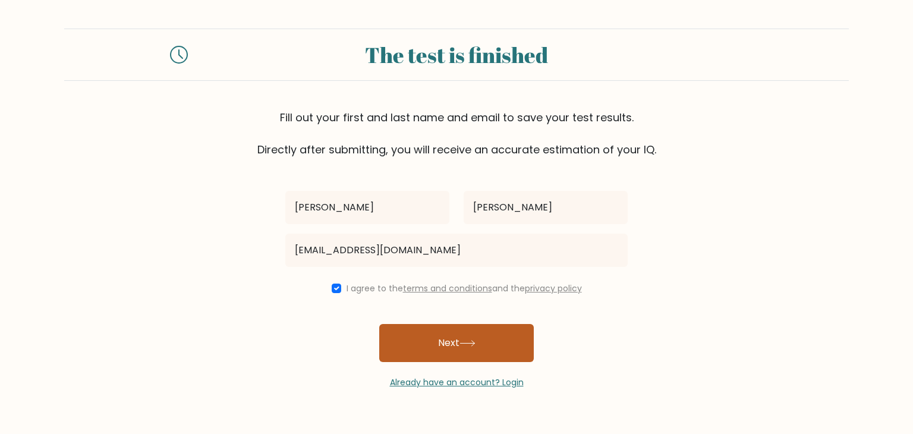
click at [396, 340] on button "Next" at bounding box center [456, 343] width 155 height 38
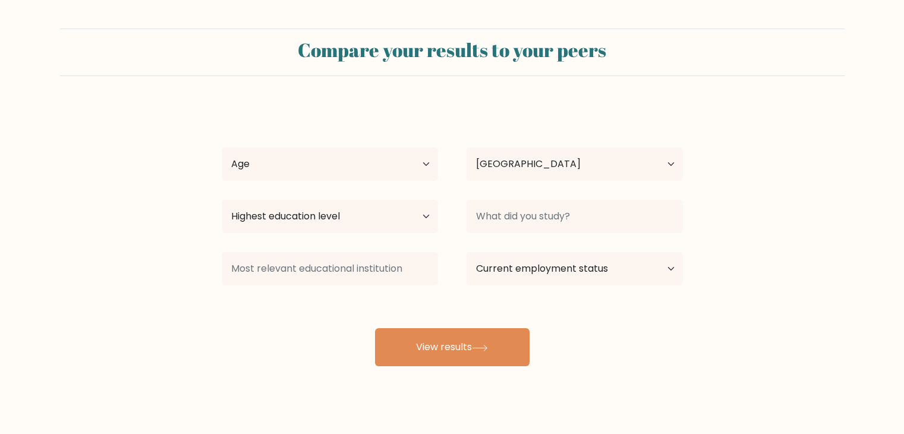
select select "PH"
click at [314, 165] on select "Age Under 18 years old 18-24 years old 25-34 years old 35-44 years old 45-54 ye…" at bounding box center [330, 163] width 216 height 33
select select "25_34"
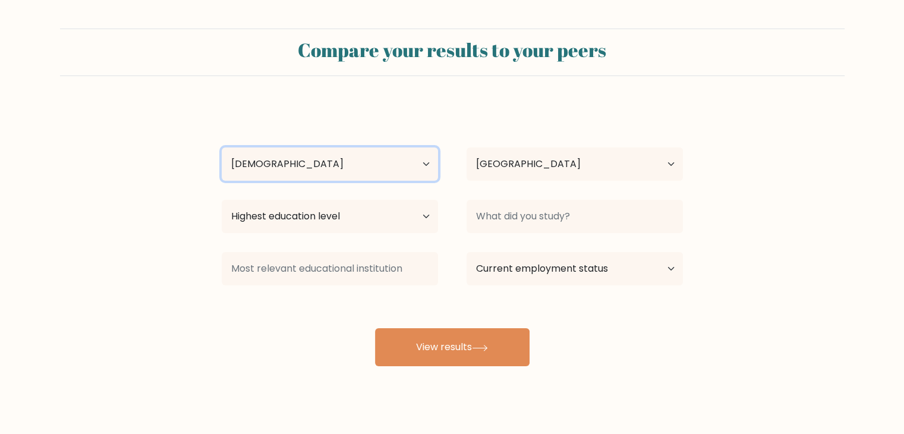
click at [222, 147] on select "Age Under 18 years old 18-24 years old 25-34 years old 35-44 years old 45-54 ye…" at bounding box center [330, 163] width 216 height 33
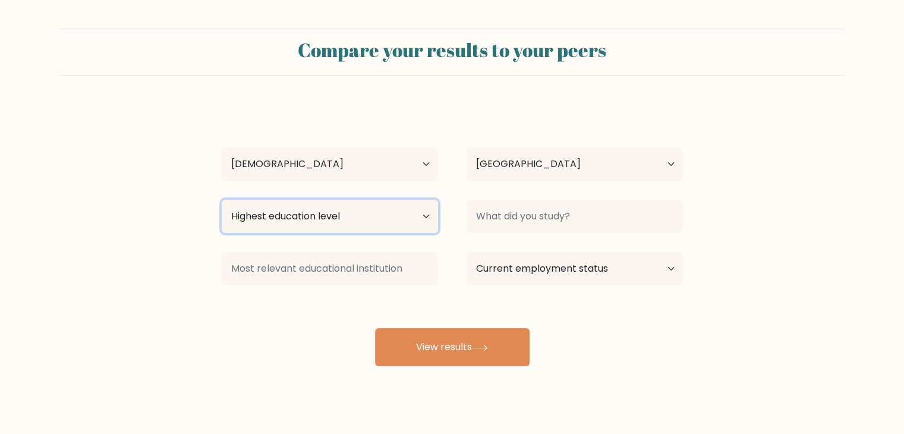
click at [271, 228] on select "Highest education level No schooling Primary Lower Secondary Upper Secondary Oc…" at bounding box center [330, 216] width 216 height 33
select select "bachelors_degree"
click at [222, 200] on select "Highest education level No schooling Primary Lower Secondary Upper Secondary Oc…" at bounding box center [330, 216] width 216 height 33
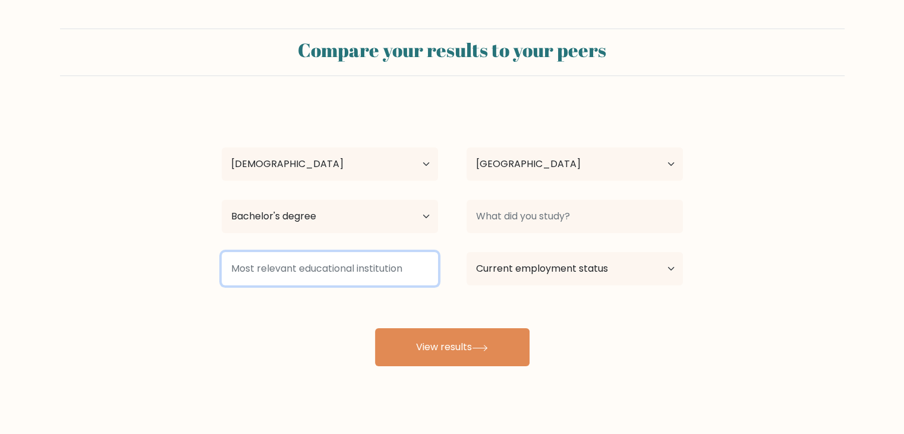
click at [280, 275] on input at bounding box center [330, 268] width 216 height 33
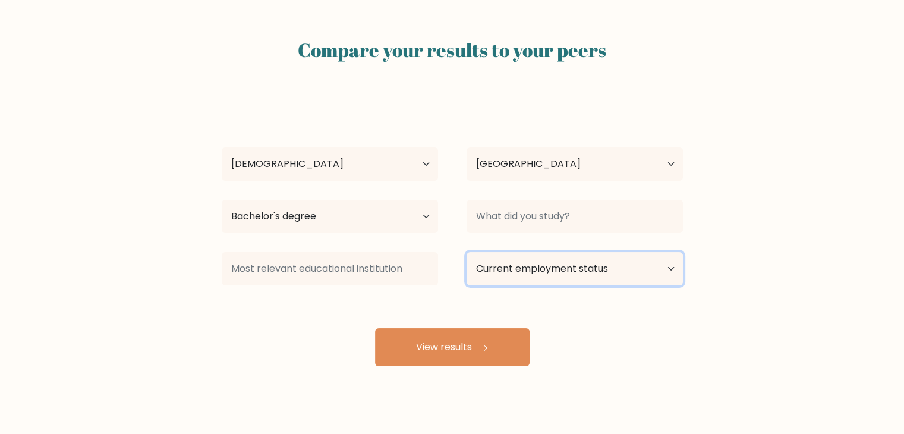
click at [578, 267] on select "Current employment status Employed Student Retired Other / prefer not to answer" at bounding box center [575, 268] width 216 height 33
select select "employed"
click at [467, 252] on select "Current employment status Employed Student Retired Other / prefer not to answer" at bounding box center [575, 268] width 216 height 33
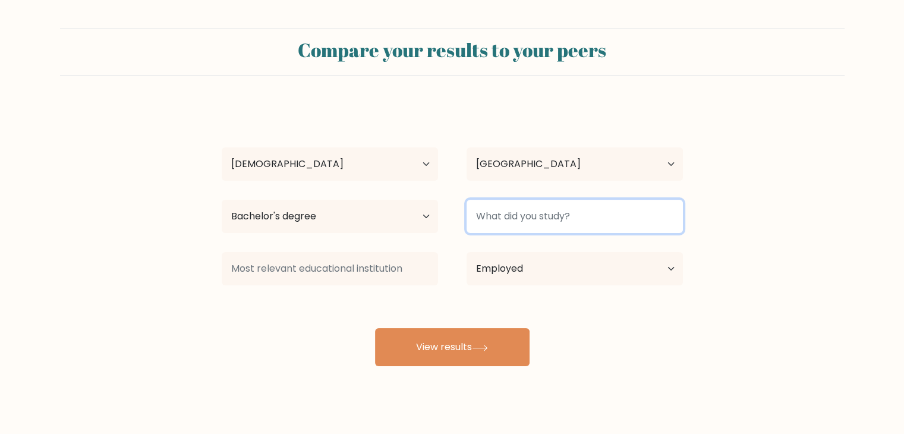
click at [525, 211] on input at bounding box center [575, 216] width 216 height 33
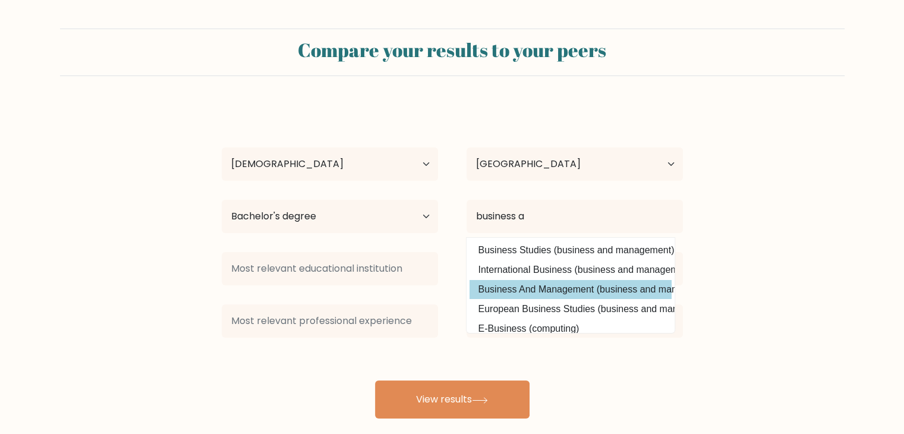
click at [559, 295] on option "Business And Management (business and management)" at bounding box center [571, 289] width 202 height 19
type input "Business And Management"
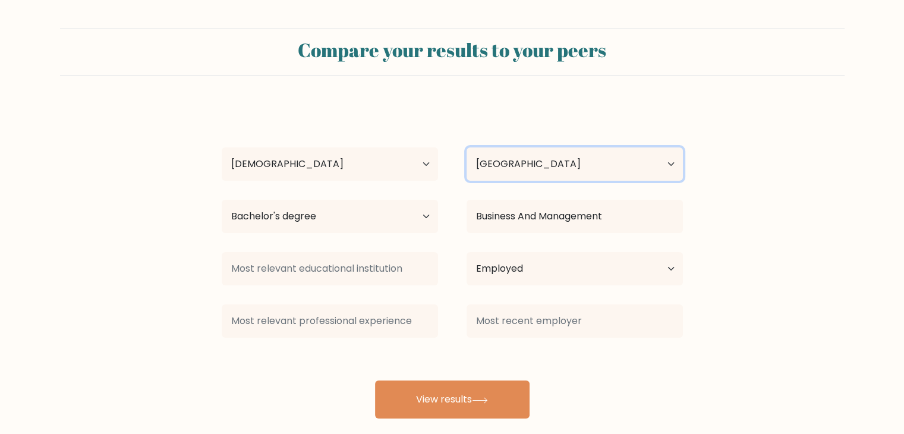
click at [519, 172] on select "Country Afghanistan Albania Algeria American Samoa Andorra Angola Anguilla Anta…" at bounding box center [575, 163] width 216 height 33
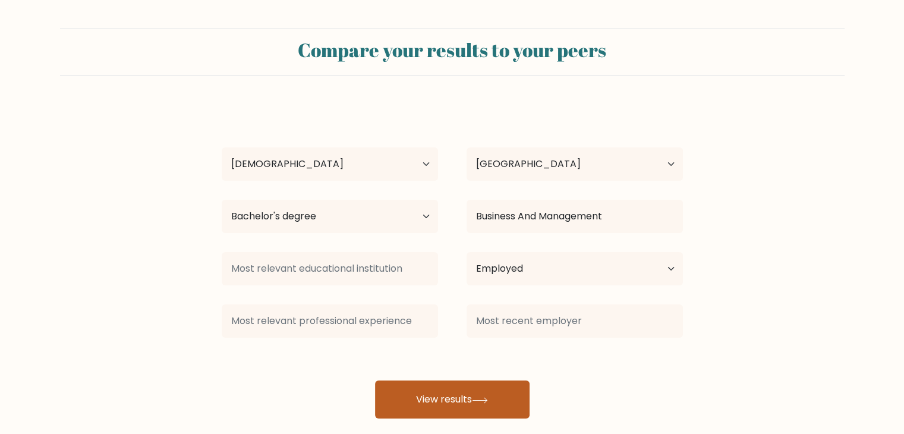
click at [443, 396] on button "View results" at bounding box center [452, 399] width 155 height 38
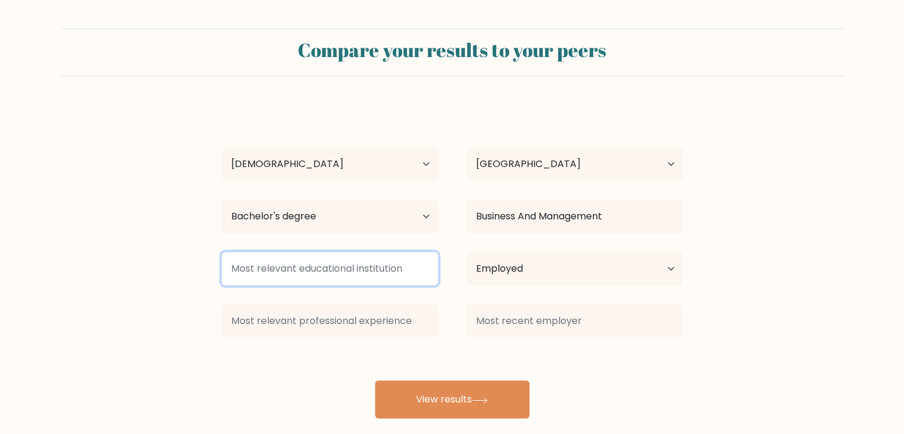
click at [379, 273] on input at bounding box center [330, 268] width 216 height 33
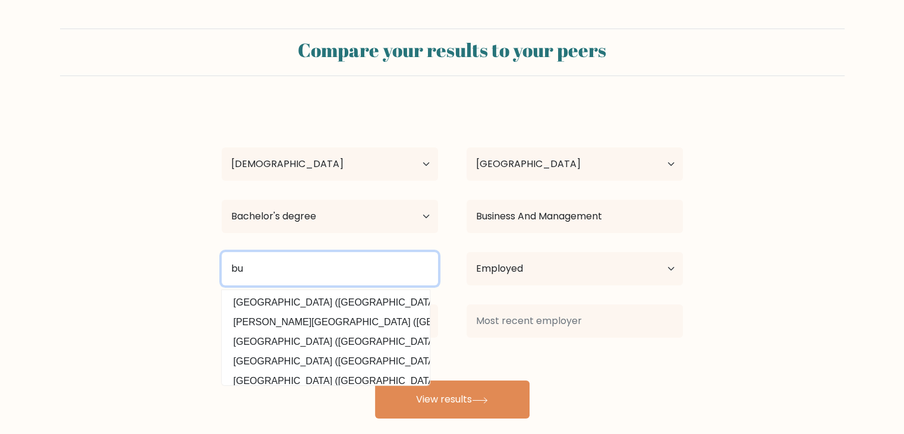
type input "b"
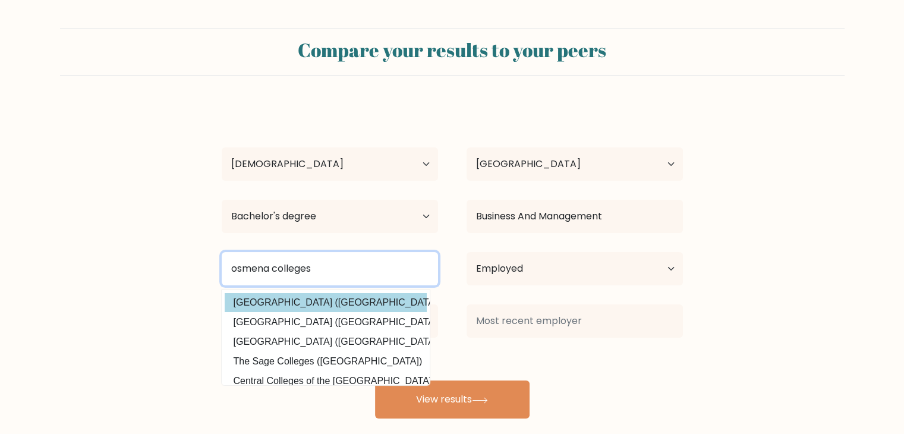
scroll to position [59, 0]
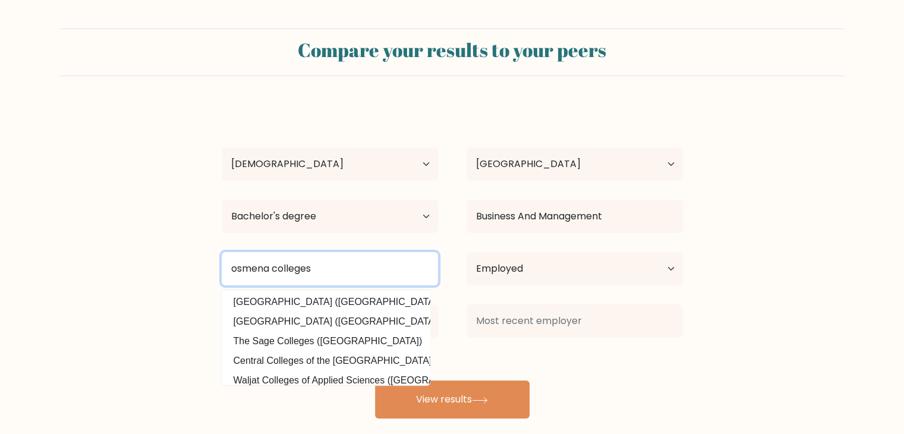
drag, startPoint x: 338, startPoint y: 267, endPoint x: 220, endPoint y: 252, distance: 118.6
click at [220, 254] on div "osmena colleges Lorma Colleges (Philippines) Guagua National Colleges (Philippi…" at bounding box center [329, 268] width 245 height 43
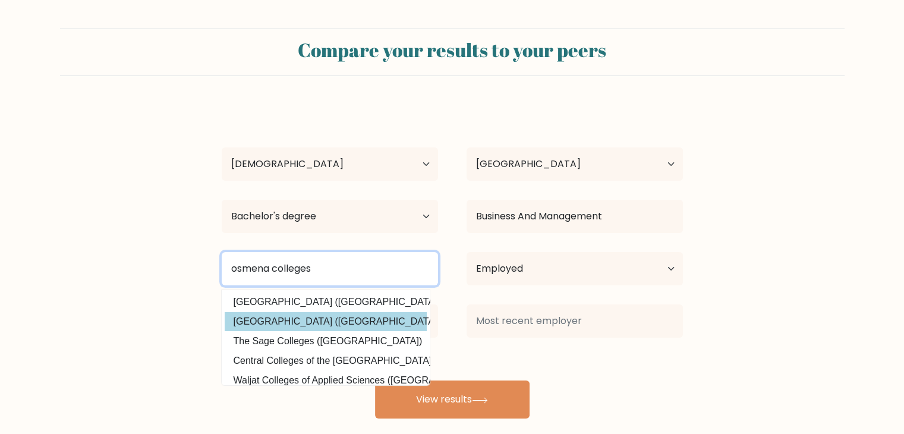
type input "osmena colleges"
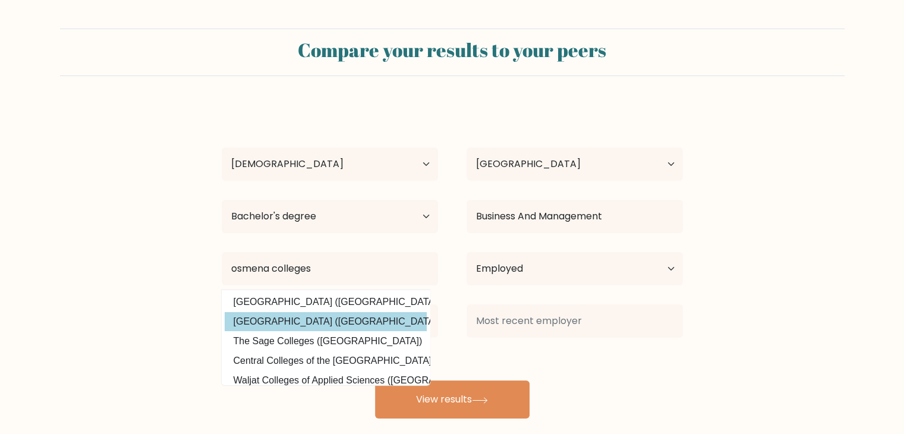
click at [291, 323] on div "charmine lee Age Under 18 years old 18-24 years old 25-34 years old 35-44 years…" at bounding box center [453, 262] width 476 height 314
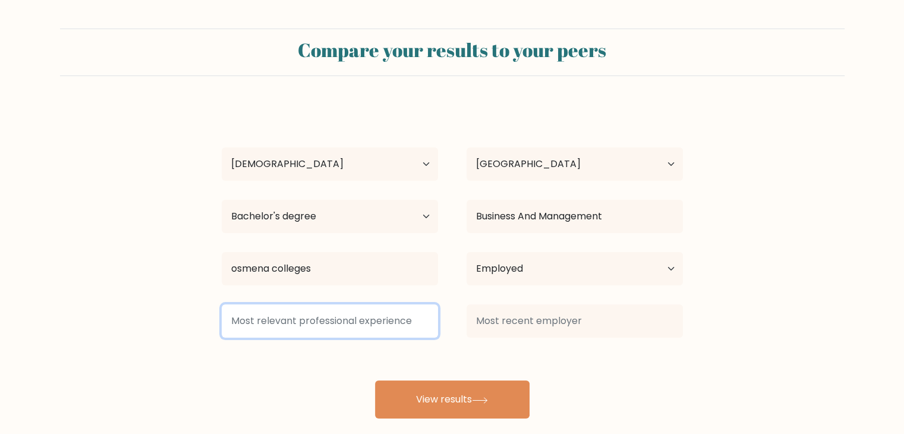
click at [291, 323] on input at bounding box center [330, 320] width 216 height 33
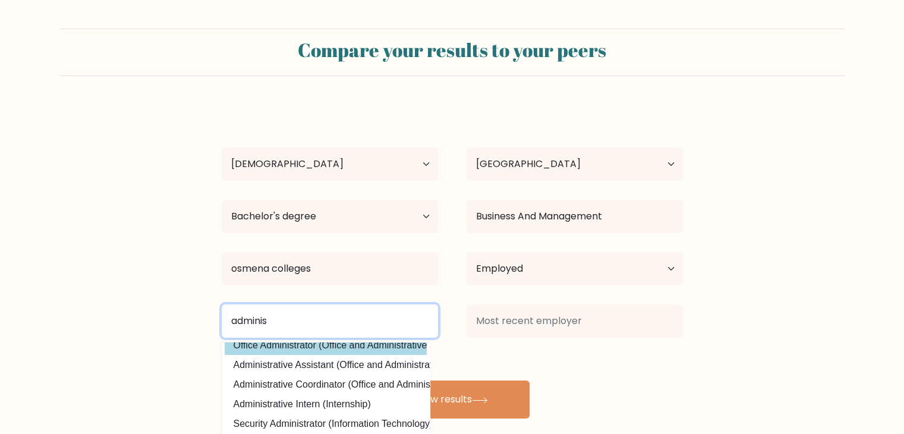
scroll to position [116, 0]
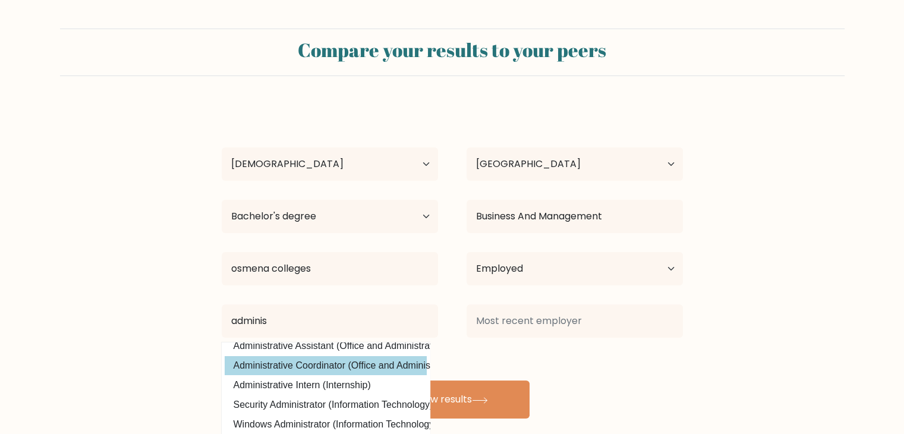
click at [348, 358] on option "Administrative Coordinator (Office and Administrative Support)" at bounding box center [326, 365] width 202 height 19
type input "Administrative Coordinator"
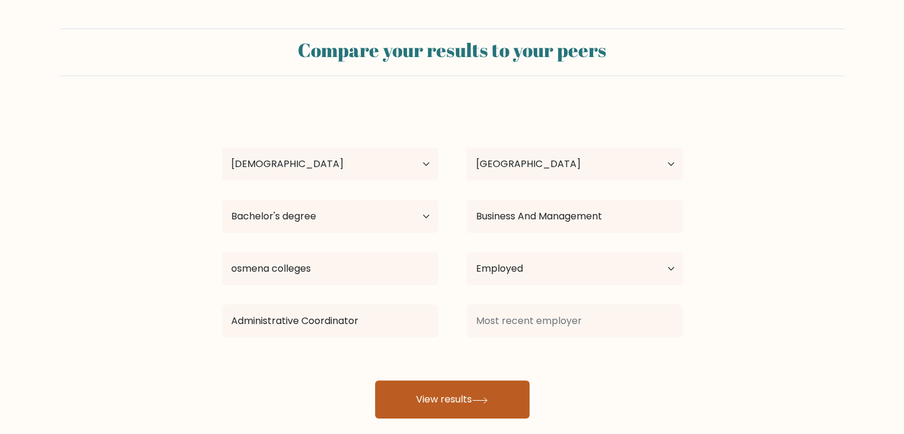
click at [423, 398] on button "View results" at bounding box center [452, 399] width 155 height 38
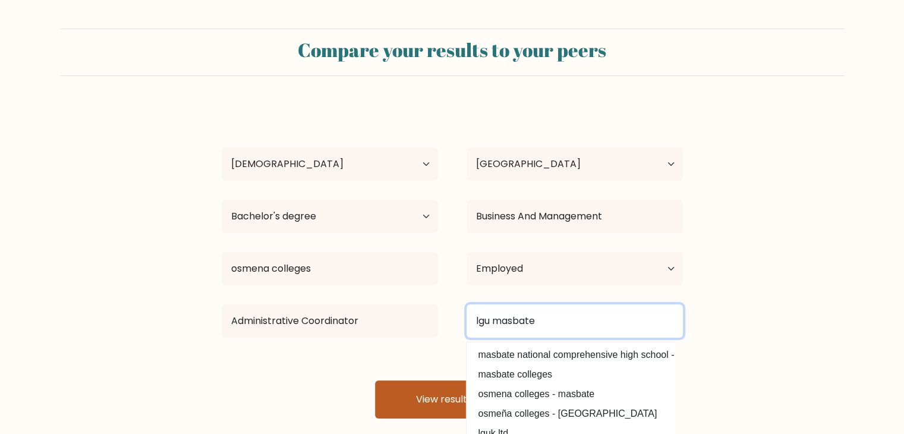
type input "lgu masbate"
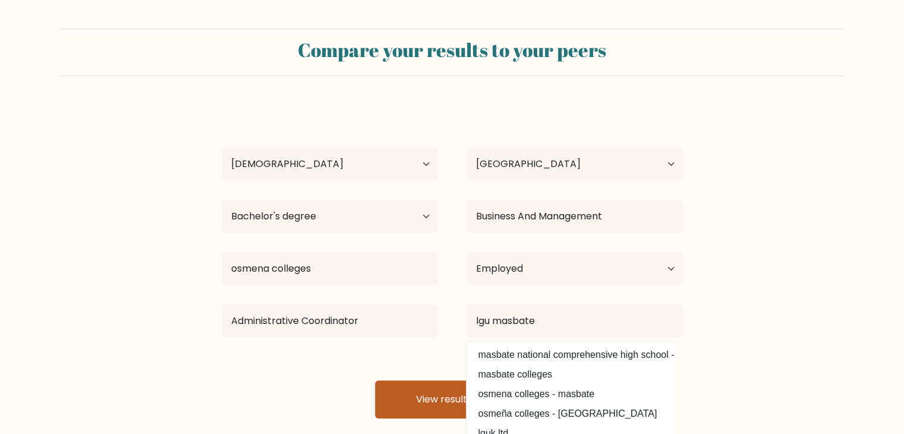
click at [412, 388] on button "View results" at bounding box center [452, 399] width 155 height 38
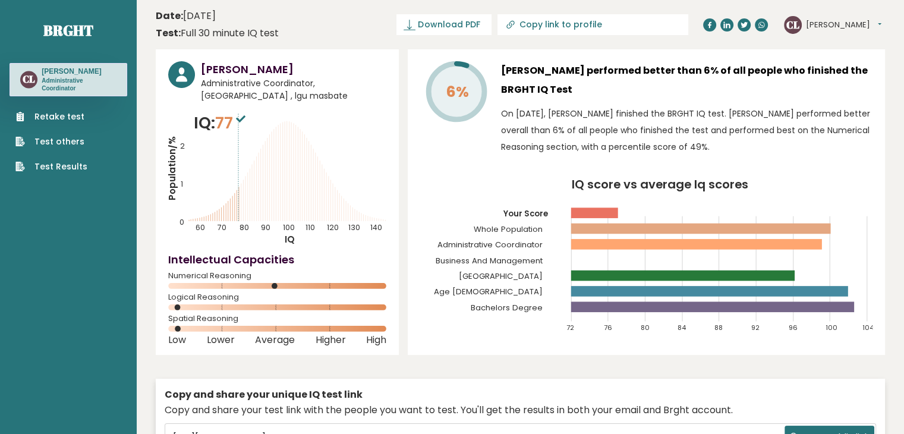
click at [47, 116] on link "Retake test" at bounding box center [51, 117] width 72 height 12
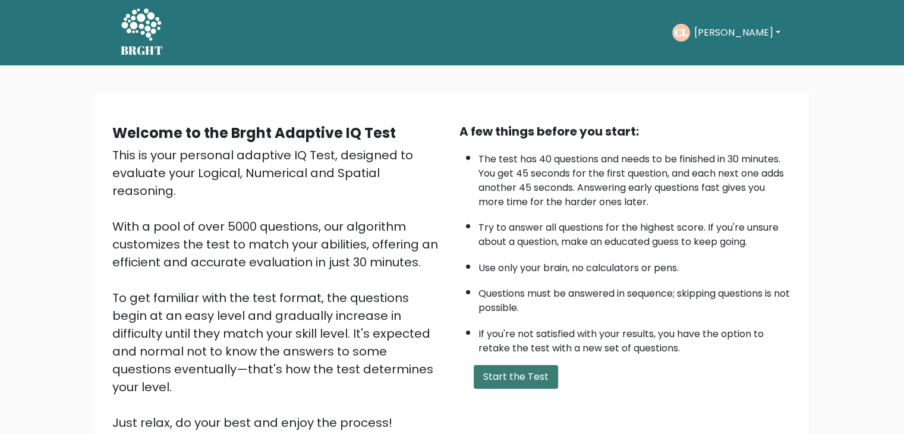
click at [520, 374] on button "Start the Test" at bounding box center [516, 377] width 84 height 24
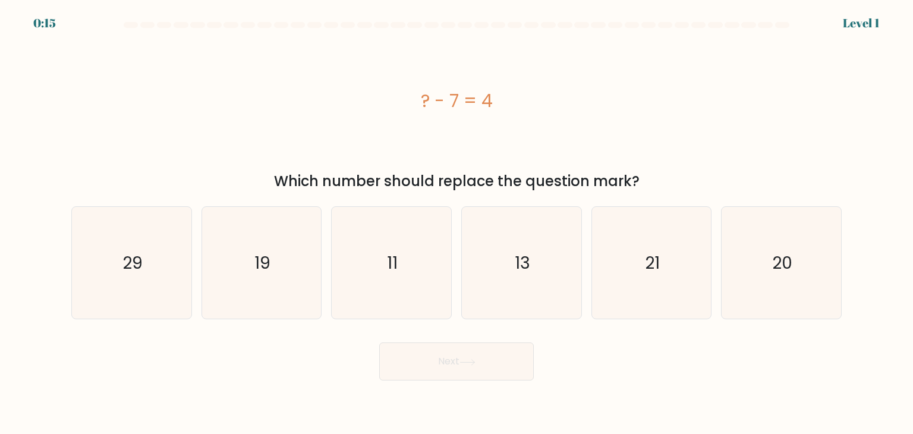
drag, startPoint x: 378, startPoint y: 262, endPoint x: 415, endPoint y: 332, distance: 78.7
click at [378, 262] on icon "11" at bounding box center [391, 263] width 112 height 112
click at [456, 223] on input "c. 11" at bounding box center [456, 220] width 1 height 6
radio input "true"
click at [423, 350] on button "Next" at bounding box center [456, 361] width 155 height 38
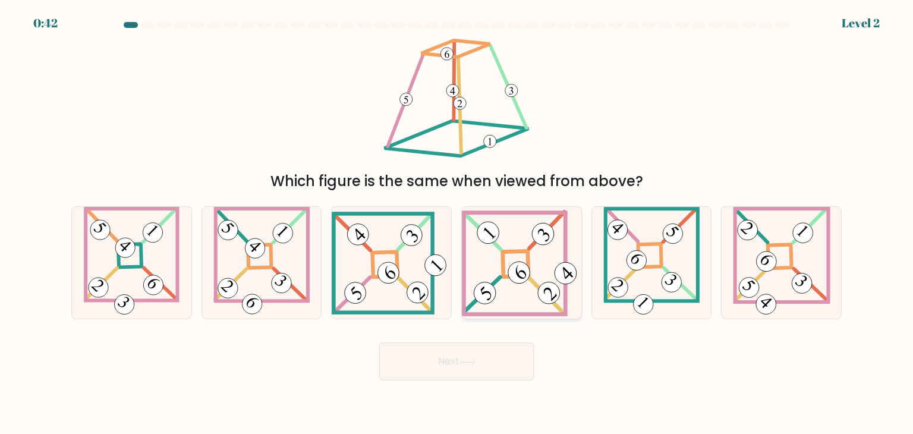
drag, startPoint x: 645, startPoint y: 257, endPoint x: 543, endPoint y: 291, distance: 107.0
click at [641, 254] on 871 at bounding box center [636, 261] width 28 height 28
click at [457, 223] on input "e." at bounding box center [456, 220] width 1 height 6
radio input "true"
click at [506, 333] on form at bounding box center [456, 201] width 913 height 358
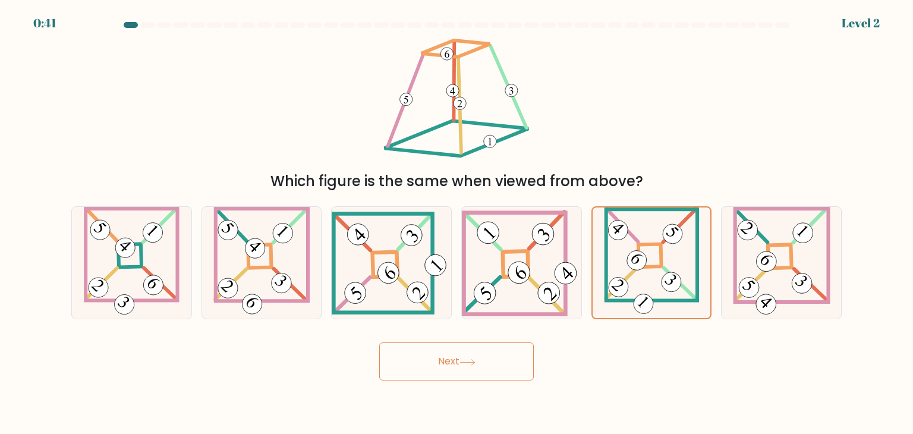
click at [487, 370] on button "Next" at bounding box center [456, 361] width 155 height 38
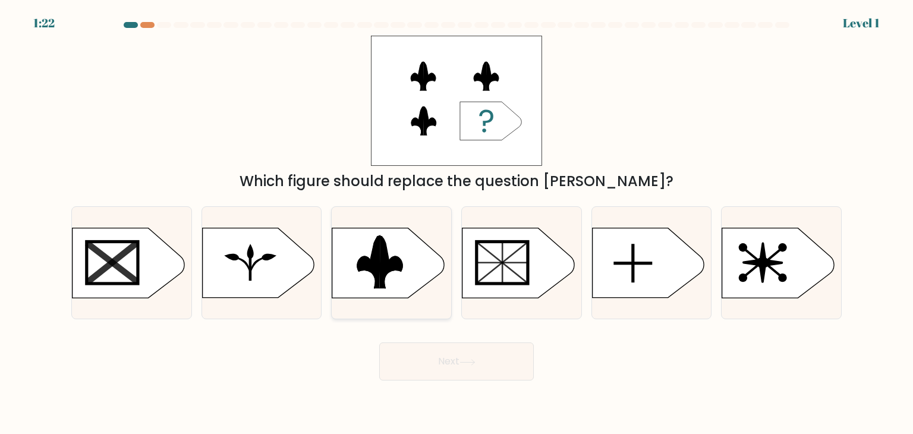
click at [399, 257] on rect at bounding box center [326, 226] width 310 height 236
click at [456, 223] on input "c." at bounding box center [456, 220] width 1 height 6
radio input "true"
click at [426, 358] on button "Next" at bounding box center [456, 361] width 155 height 38
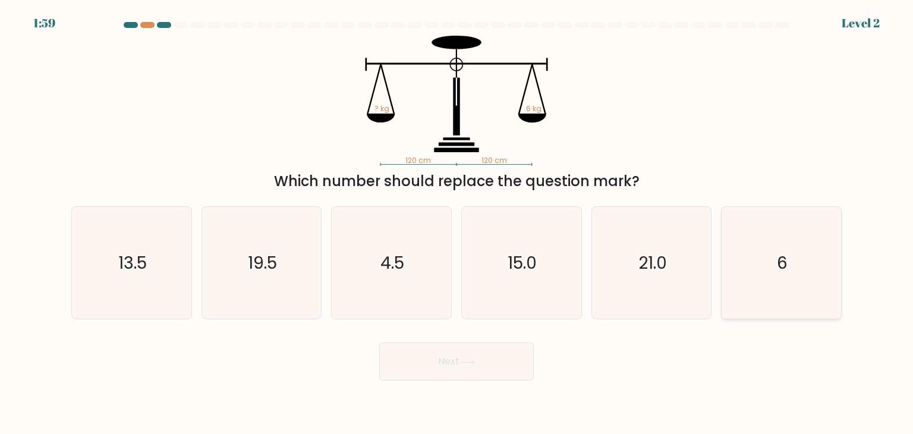
click at [746, 253] on icon "6" at bounding box center [781, 263] width 112 height 112
click at [457, 223] on input "f. 6" at bounding box center [456, 220] width 1 height 6
radio input "true"
click at [406, 350] on button "Next" at bounding box center [456, 361] width 155 height 38
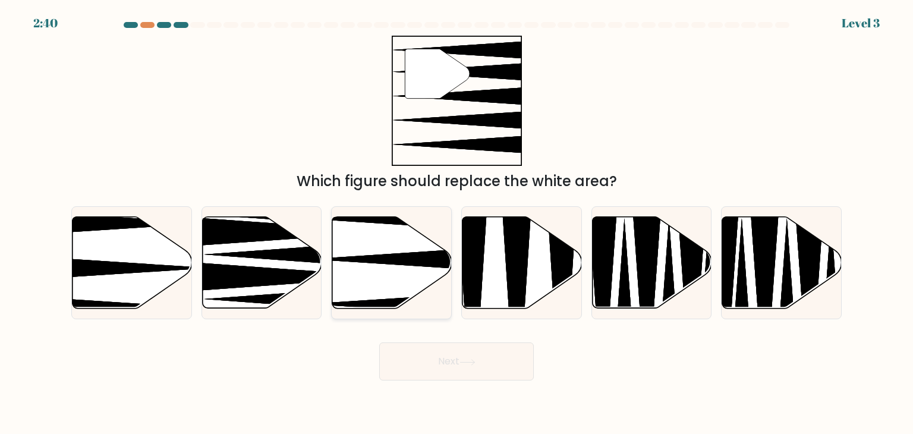
click at [369, 253] on icon at bounding box center [391, 263] width 119 height 92
click at [456, 223] on input "c." at bounding box center [456, 220] width 1 height 6
radio input "true"
click at [445, 373] on button "Next" at bounding box center [456, 361] width 155 height 38
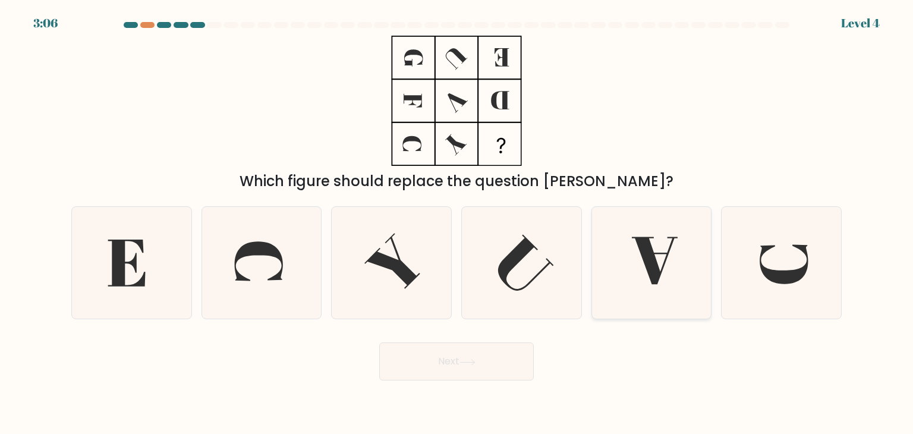
click at [626, 248] on icon at bounding box center [652, 263] width 112 height 112
click at [457, 223] on input "e." at bounding box center [456, 220] width 1 height 6
radio input "true"
click at [457, 364] on button "Next" at bounding box center [456, 361] width 155 height 38
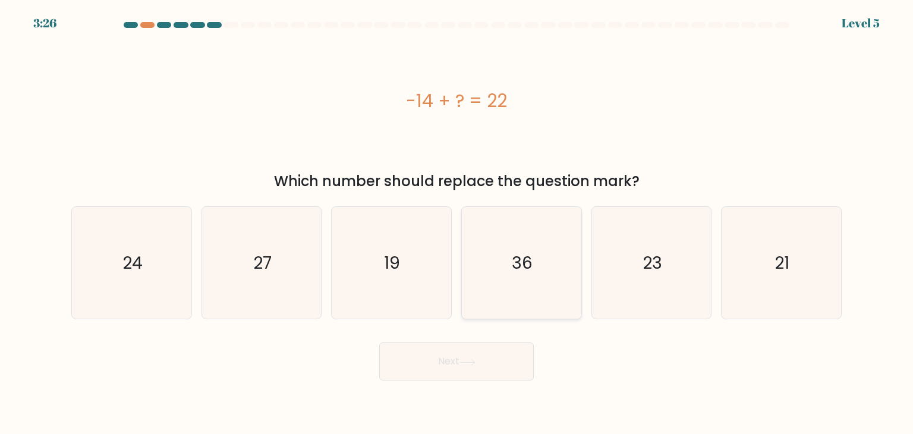
click at [526, 269] on text "36" at bounding box center [522, 263] width 21 height 24
click at [457, 223] on input "d. 36" at bounding box center [456, 220] width 1 height 6
radio input "true"
click at [484, 347] on button "Next" at bounding box center [456, 361] width 155 height 38
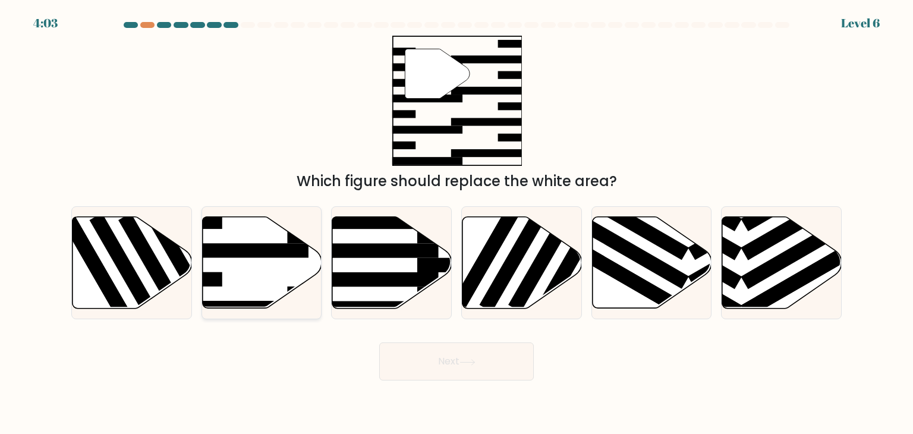
click at [229, 236] on icon at bounding box center [261, 263] width 119 height 92
click at [456, 223] on input "b." at bounding box center [456, 220] width 1 height 6
radio input "true"
click at [441, 360] on button "Next" at bounding box center [456, 361] width 155 height 38
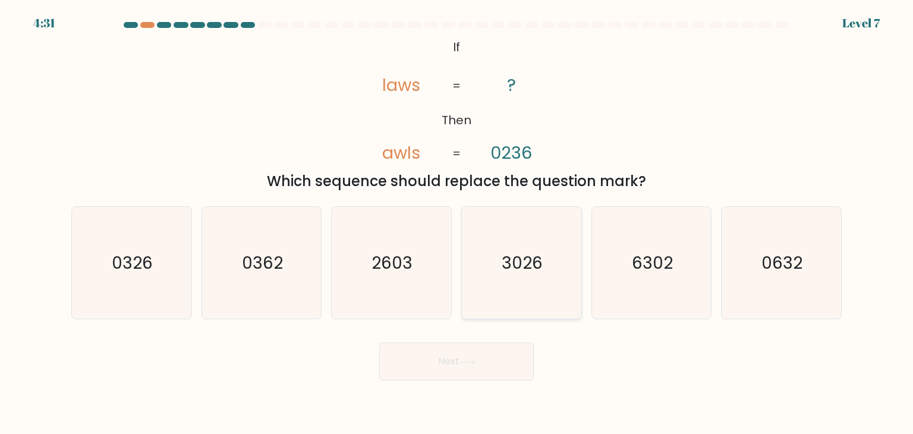
click at [523, 263] on text "3026" at bounding box center [522, 263] width 41 height 24
click at [457, 223] on input "d. 3026" at bounding box center [456, 220] width 1 height 6
radio input "true"
click at [495, 361] on button "Next" at bounding box center [456, 361] width 155 height 38
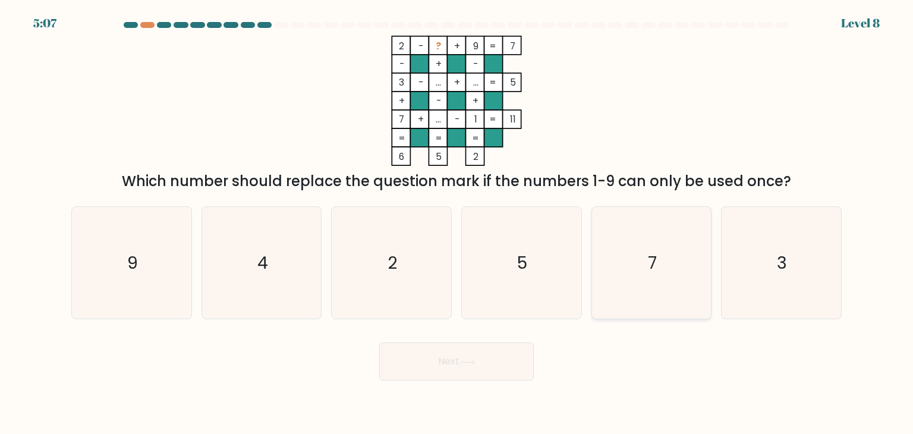
click at [665, 292] on icon "7" at bounding box center [652, 263] width 112 height 112
click at [457, 223] on input "e. 7" at bounding box center [456, 220] width 1 height 6
radio input "true"
click at [276, 249] on icon "4" at bounding box center [262, 263] width 112 height 112
click at [456, 223] on input "b. 4" at bounding box center [456, 220] width 1 height 6
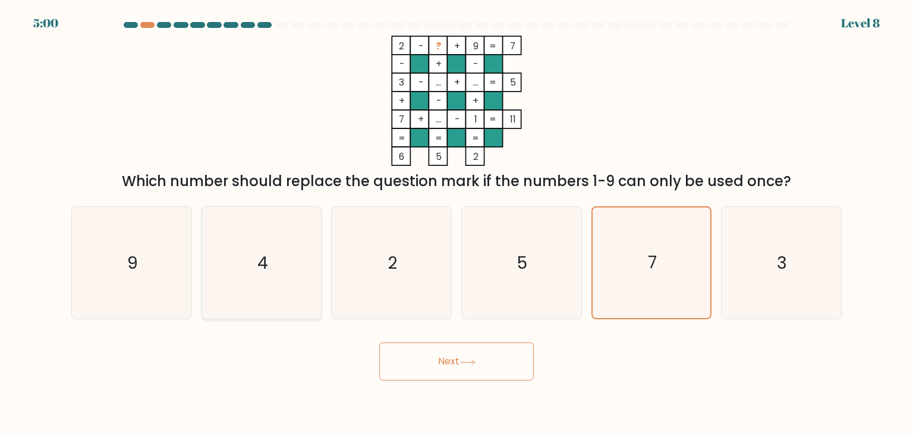
radio input "true"
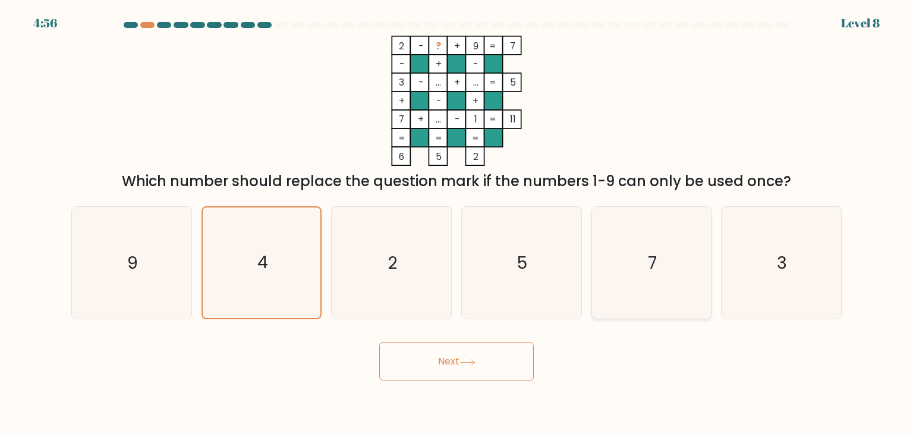
click at [687, 275] on icon "7" at bounding box center [652, 263] width 112 height 112
click at [457, 223] on input "e. 7" at bounding box center [456, 220] width 1 height 6
radio input "true"
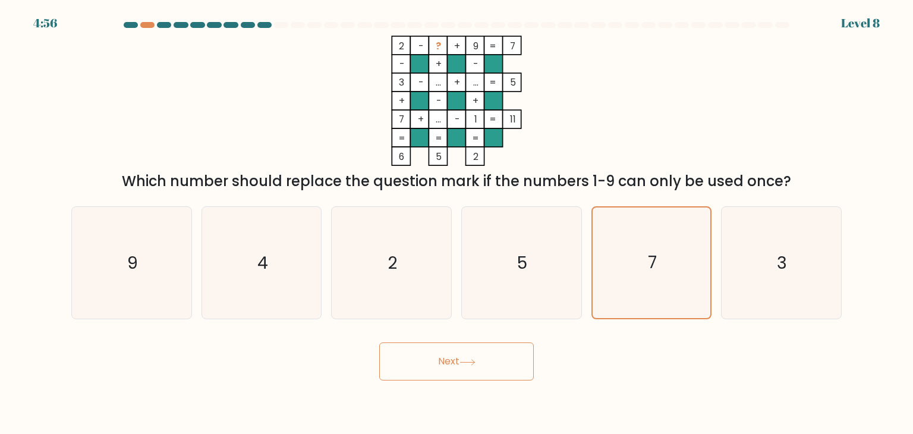
click at [494, 348] on button "Next" at bounding box center [456, 361] width 155 height 38
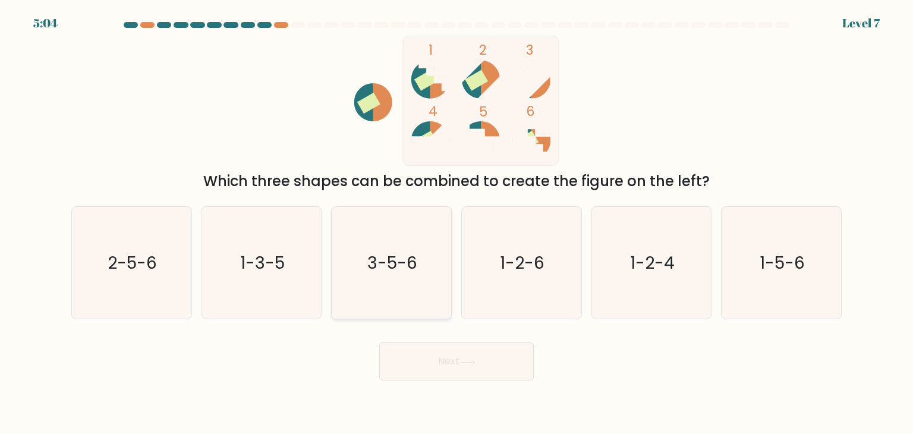
click at [414, 242] on icon "3-5-6" at bounding box center [391, 263] width 112 height 112
click at [456, 223] on input "c. 3-5-6" at bounding box center [456, 220] width 1 height 6
radio input "true"
click at [250, 253] on text "1-3-5" at bounding box center [262, 263] width 45 height 24
click at [456, 223] on input "b. 1-3-5" at bounding box center [456, 220] width 1 height 6
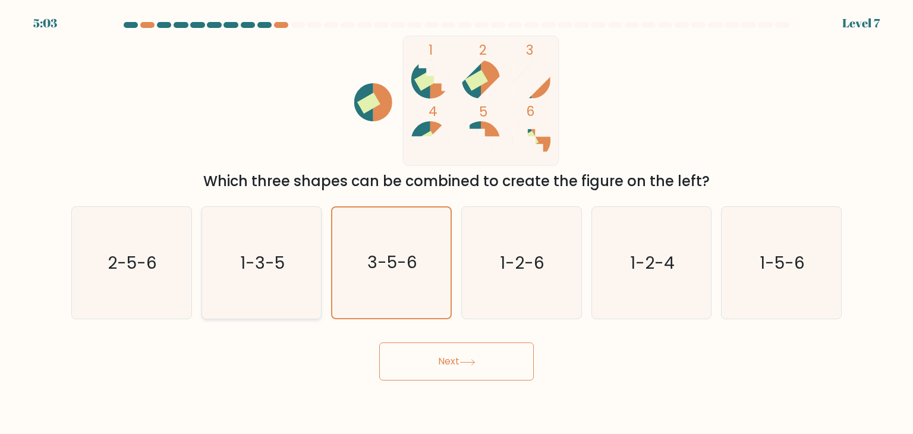
radio input "true"
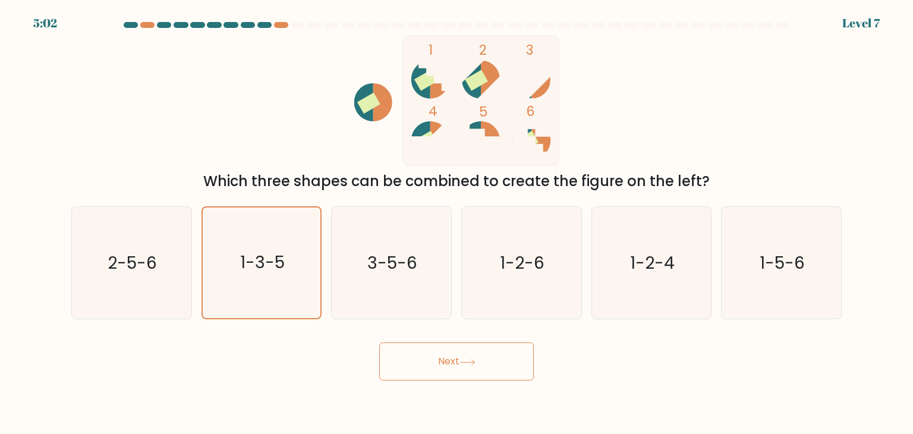
click at [448, 352] on button "Next" at bounding box center [456, 361] width 155 height 38
